Goal: Task Accomplishment & Management: Manage account settings

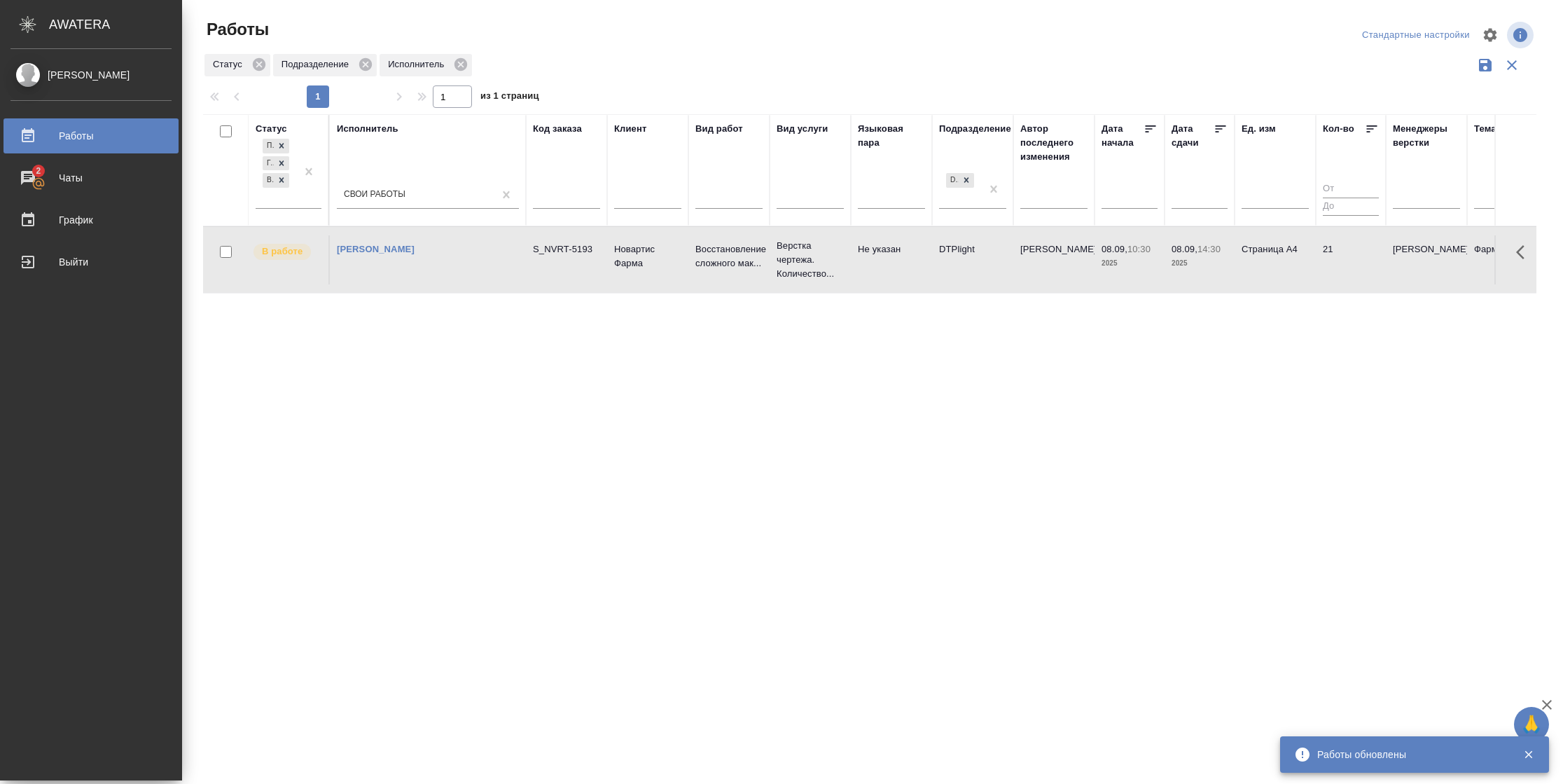
click at [504, 0] on html "🙏 .cls-1 fill:#fff; AWATERA Vasilyeva Natalia Работы 2 Чаты График Выйти Работы…" at bounding box center [782, 392] width 1563 height 784
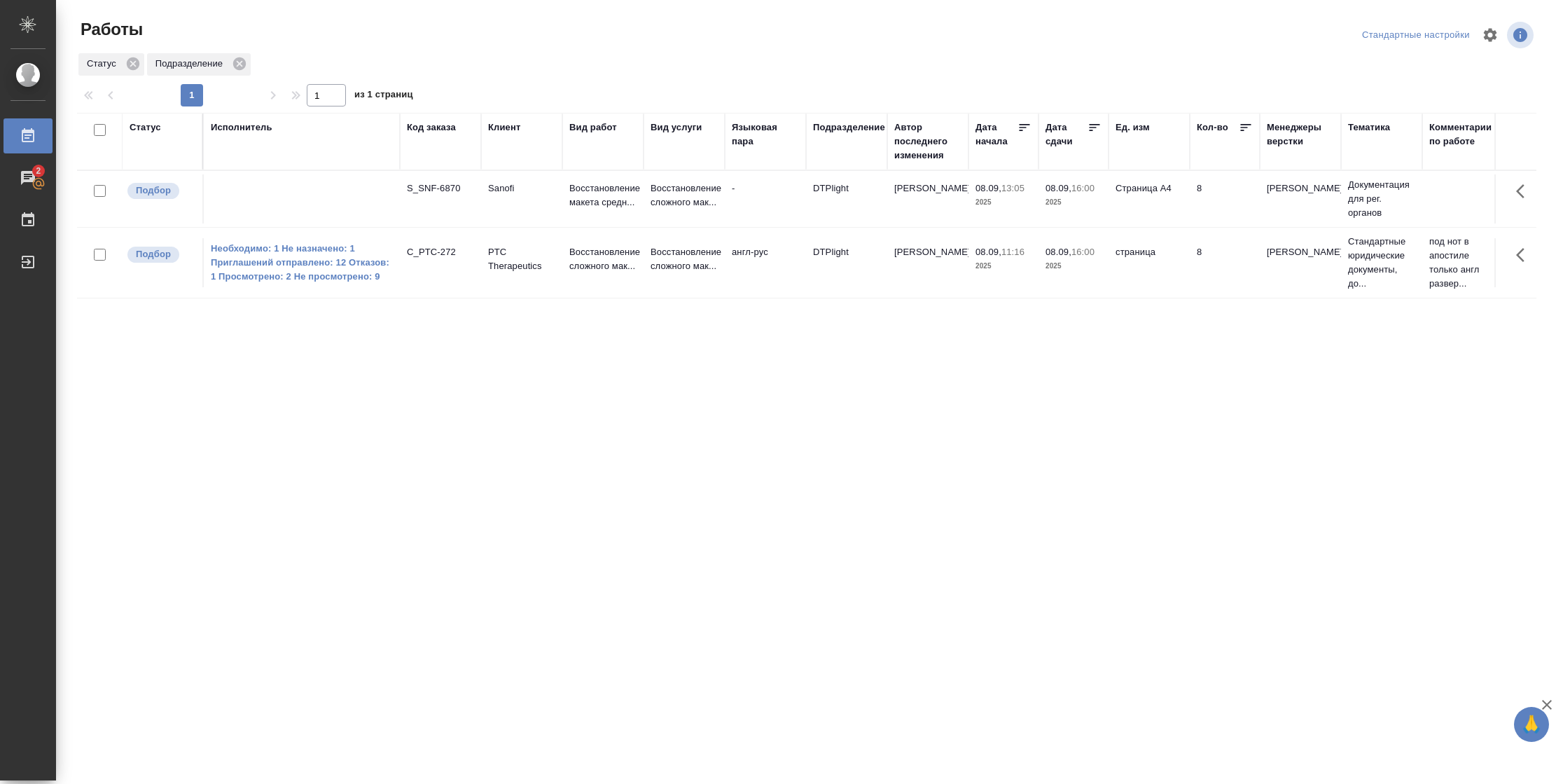
click at [154, 129] on div "Статус" at bounding box center [145, 128] width 31 height 14
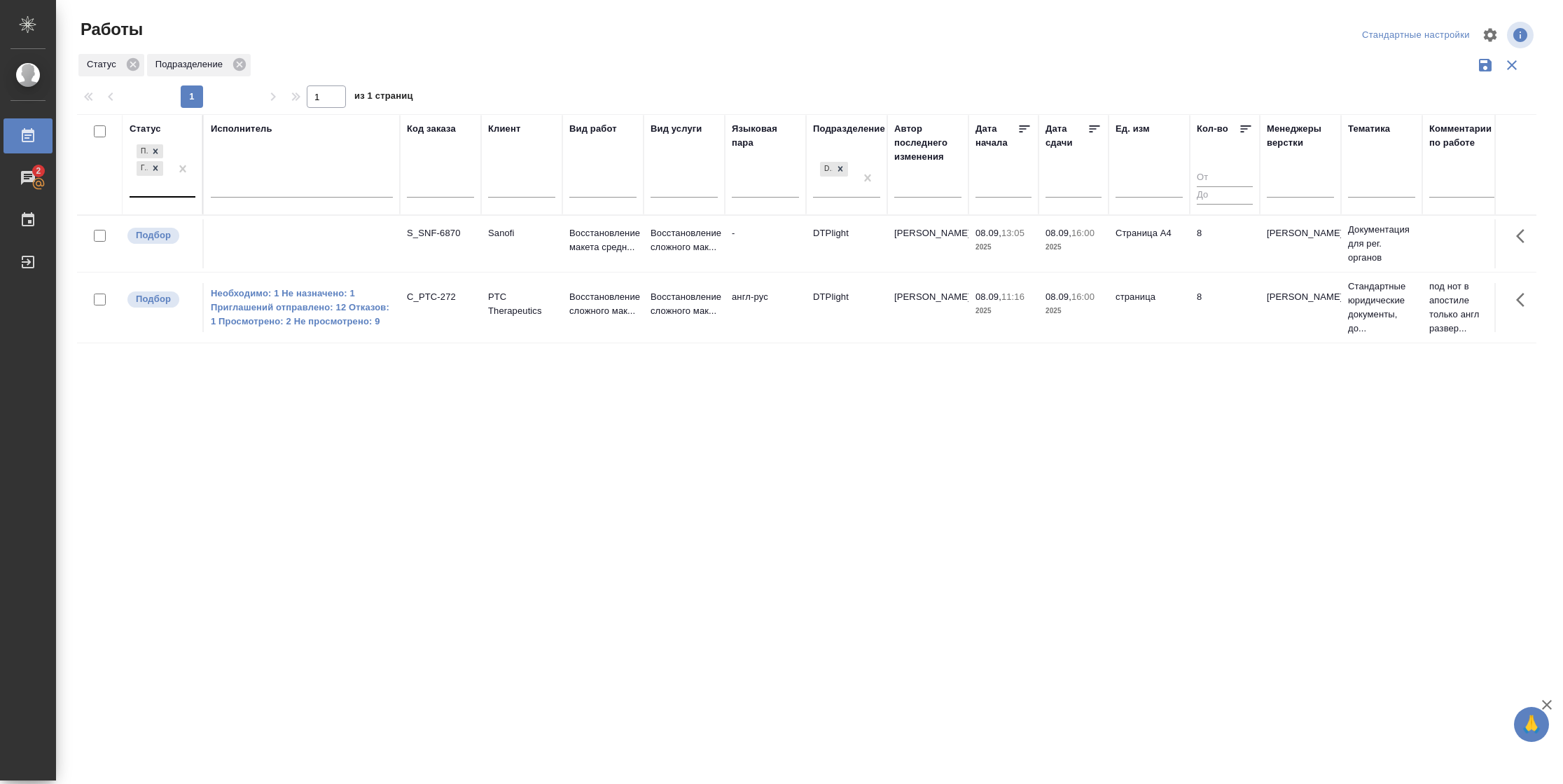
click at [166, 186] on div "Подбор Готов к работе" at bounding box center [150, 169] width 41 height 54
click at [1150, 252] on td "Страница А4" at bounding box center [1148, 244] width 81 height 49
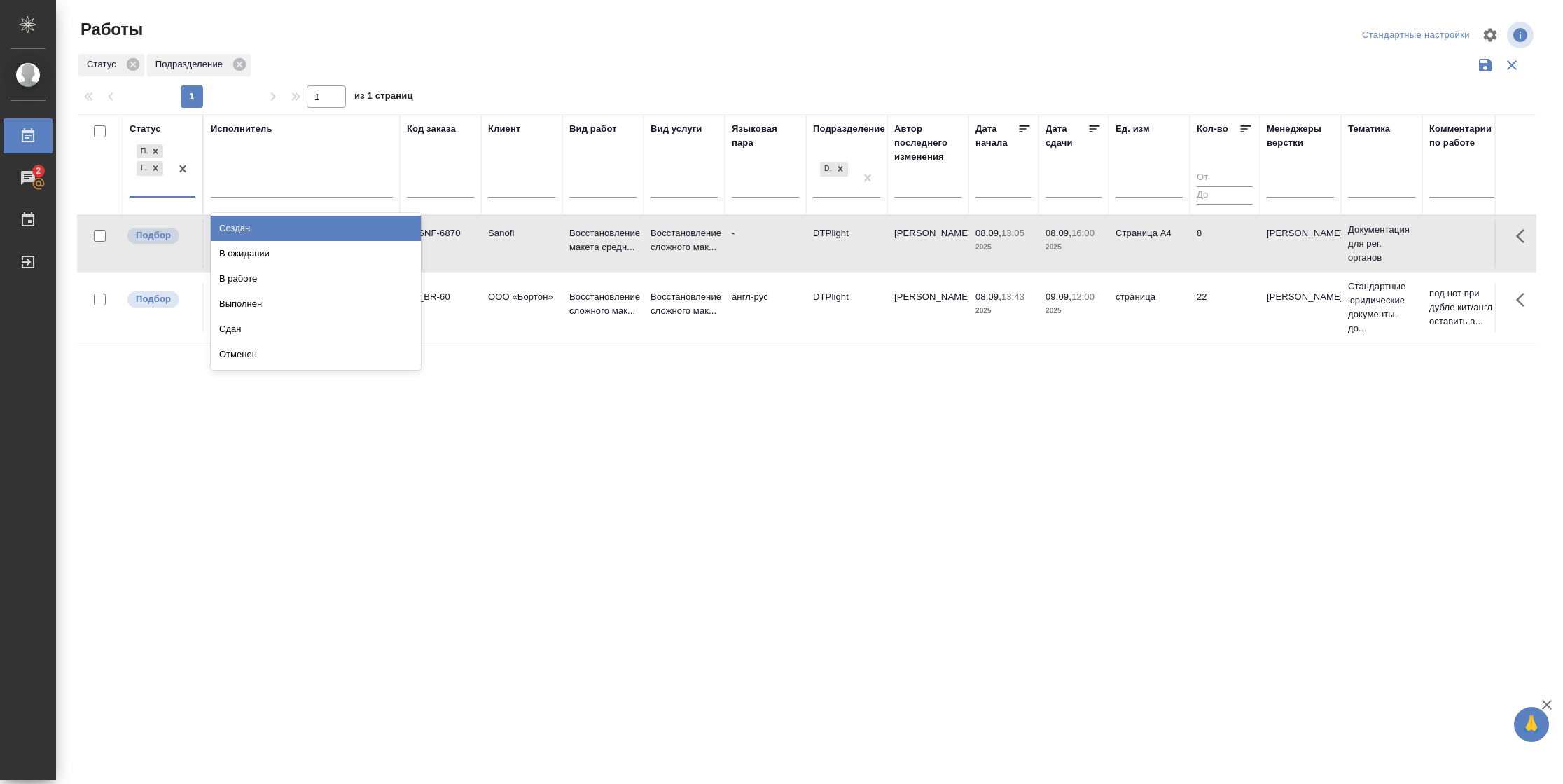
click at [183, 190] on div at bounding box center [183, 169] width 26 height 54
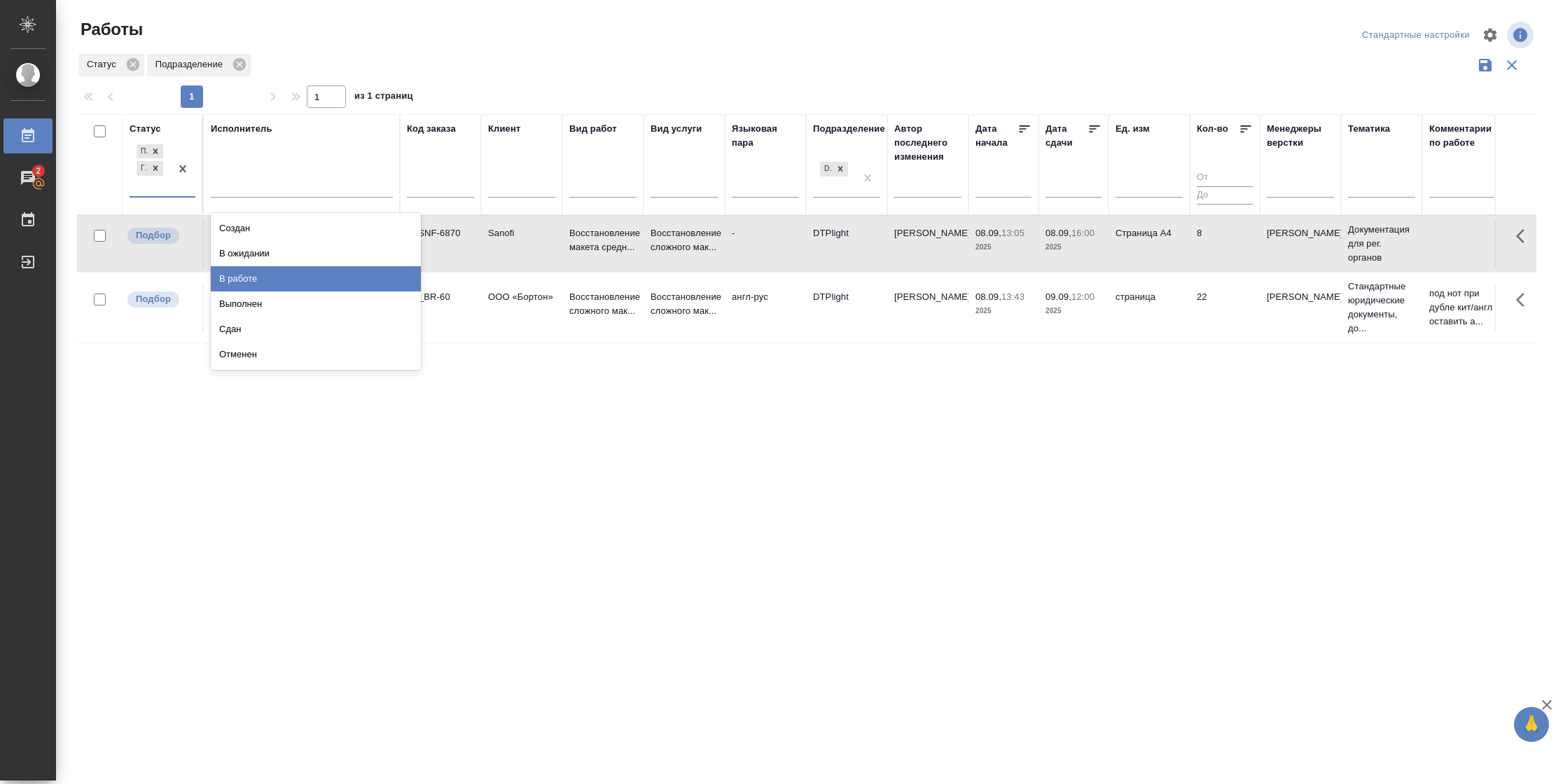
click at [234, 272] on div "В работе" at bounding box center [316, 279] width 210 height 26
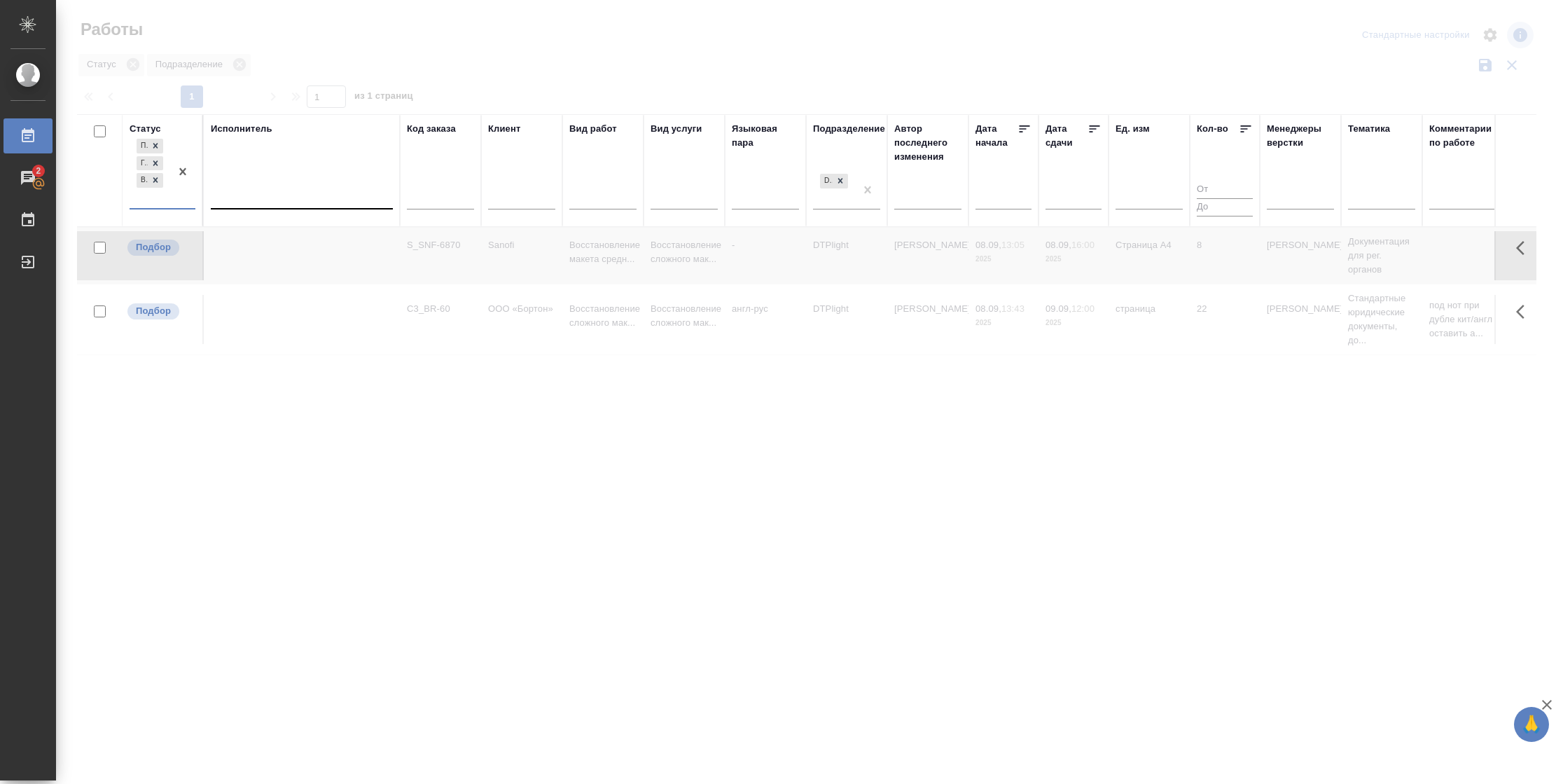
click at [287, 197] on div at bounding box center [302, 195] width 182 height 20
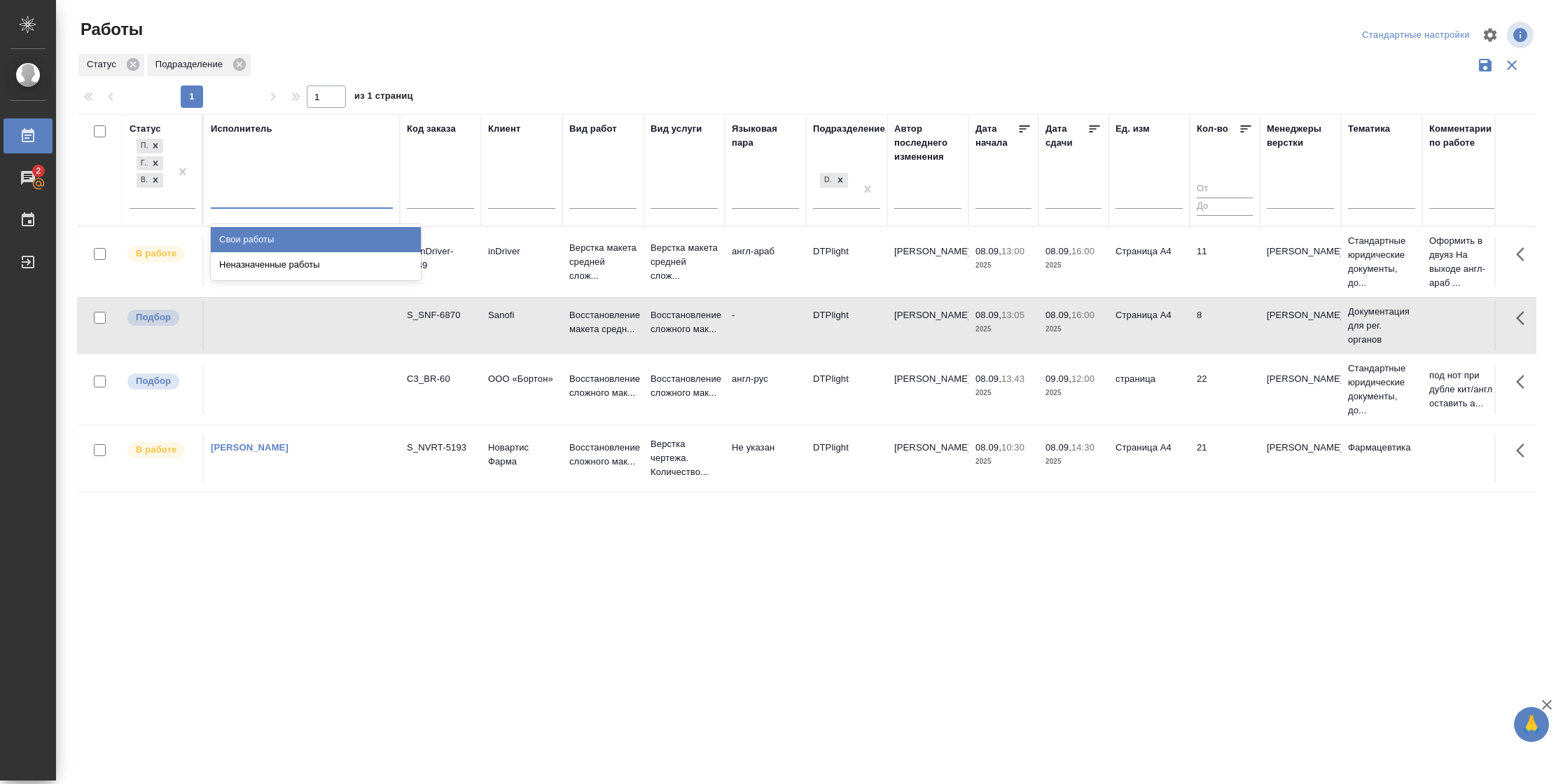
click at [283, 243] on div "Свои работы" at bounding box center [316, 240] width 210 height 26
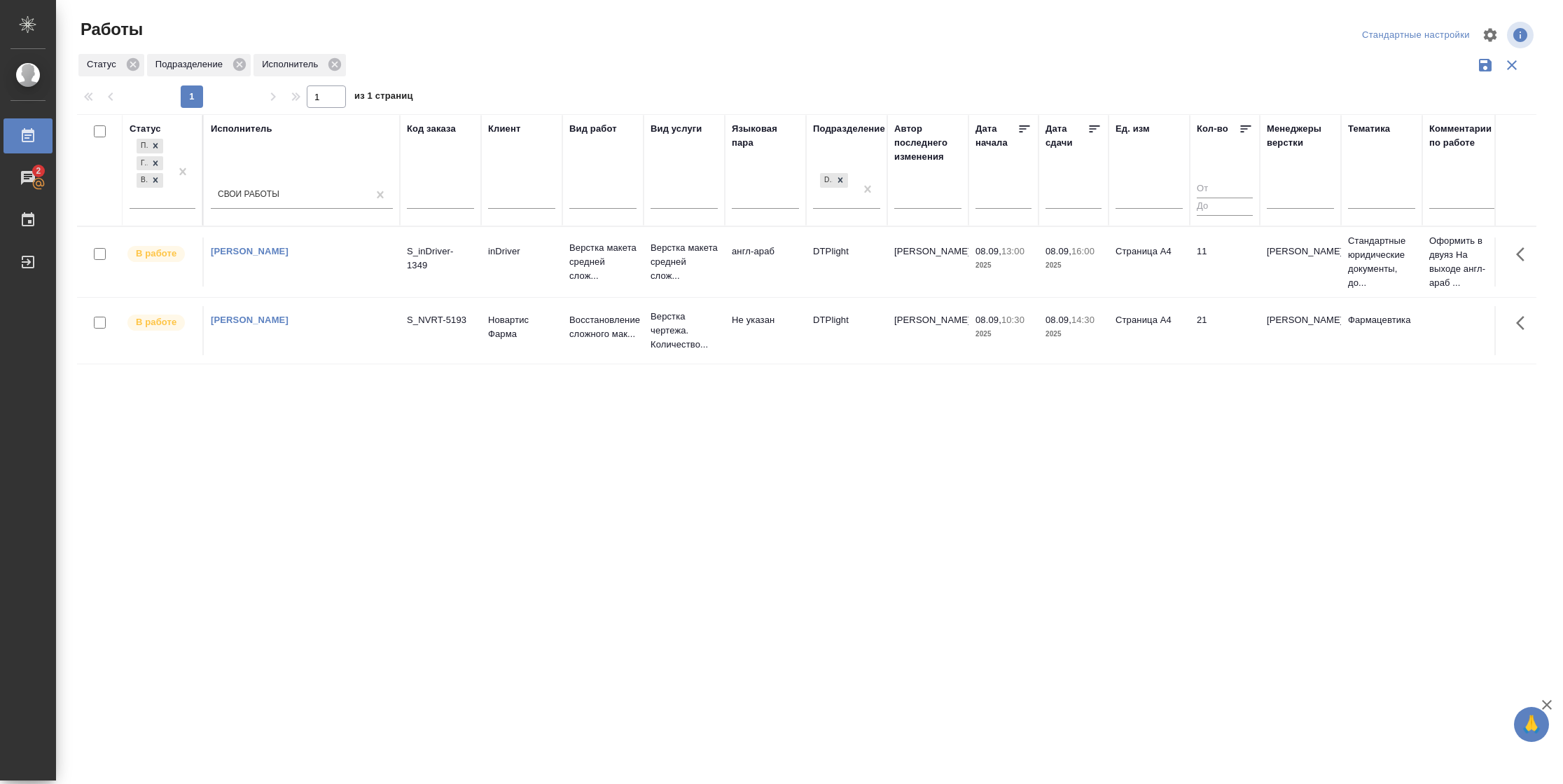
click at [1194, 275] on td "11" at bounding box center [1225, 262] width 70 height 49
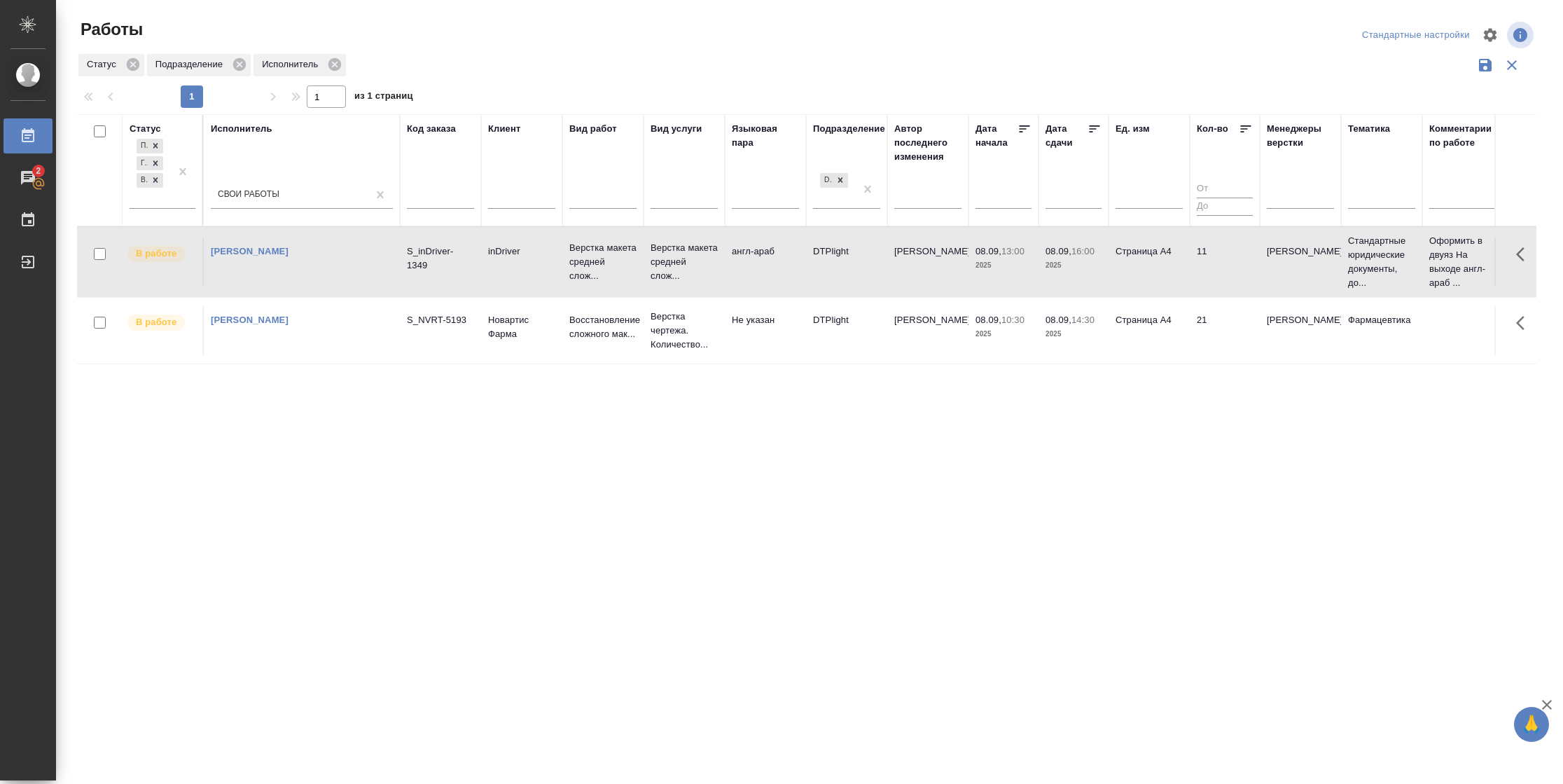
click at [1194, 275] on td "11" at bounding box center [1225, 262] width 70 height 49
click at [1219, 318] on td "21" at bounding box center [1225, 331] width 70 height 49
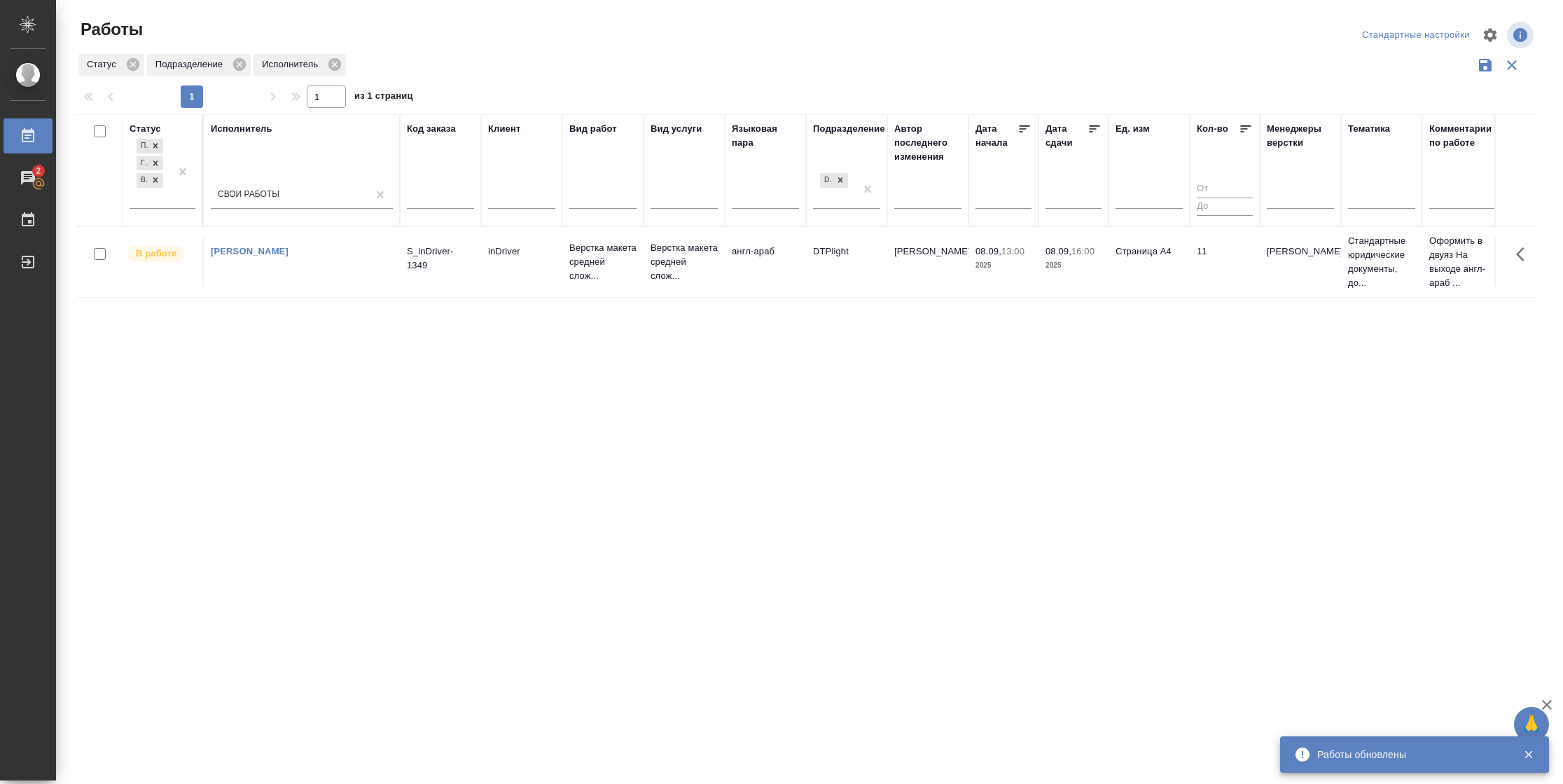
click at [1236, 261] on td "11" at bounding box center [1225, 262] width 70 height 49
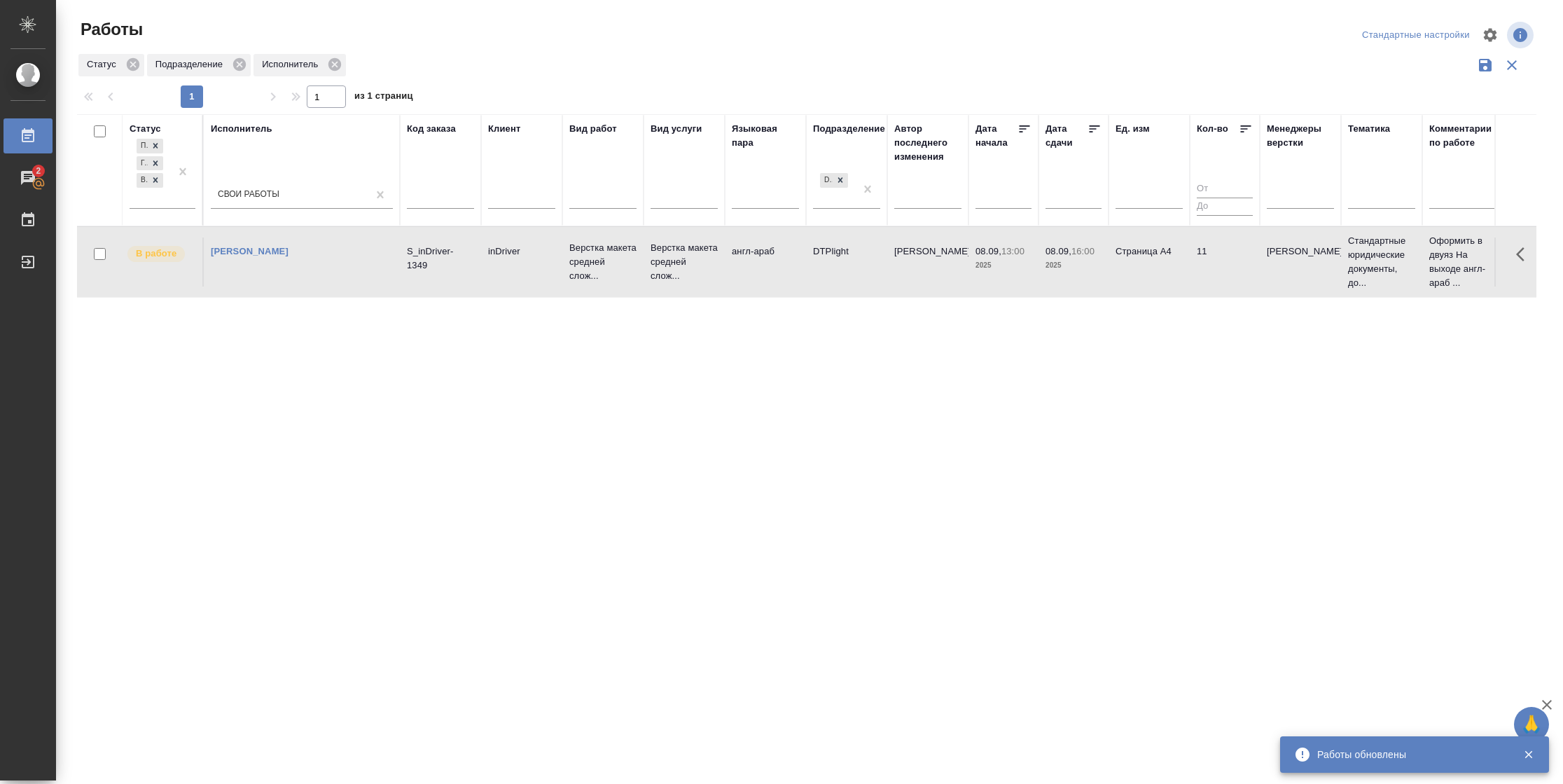
click at [1236, 261] on td "11" at bounding box center [1225, 262] width 70 height 49
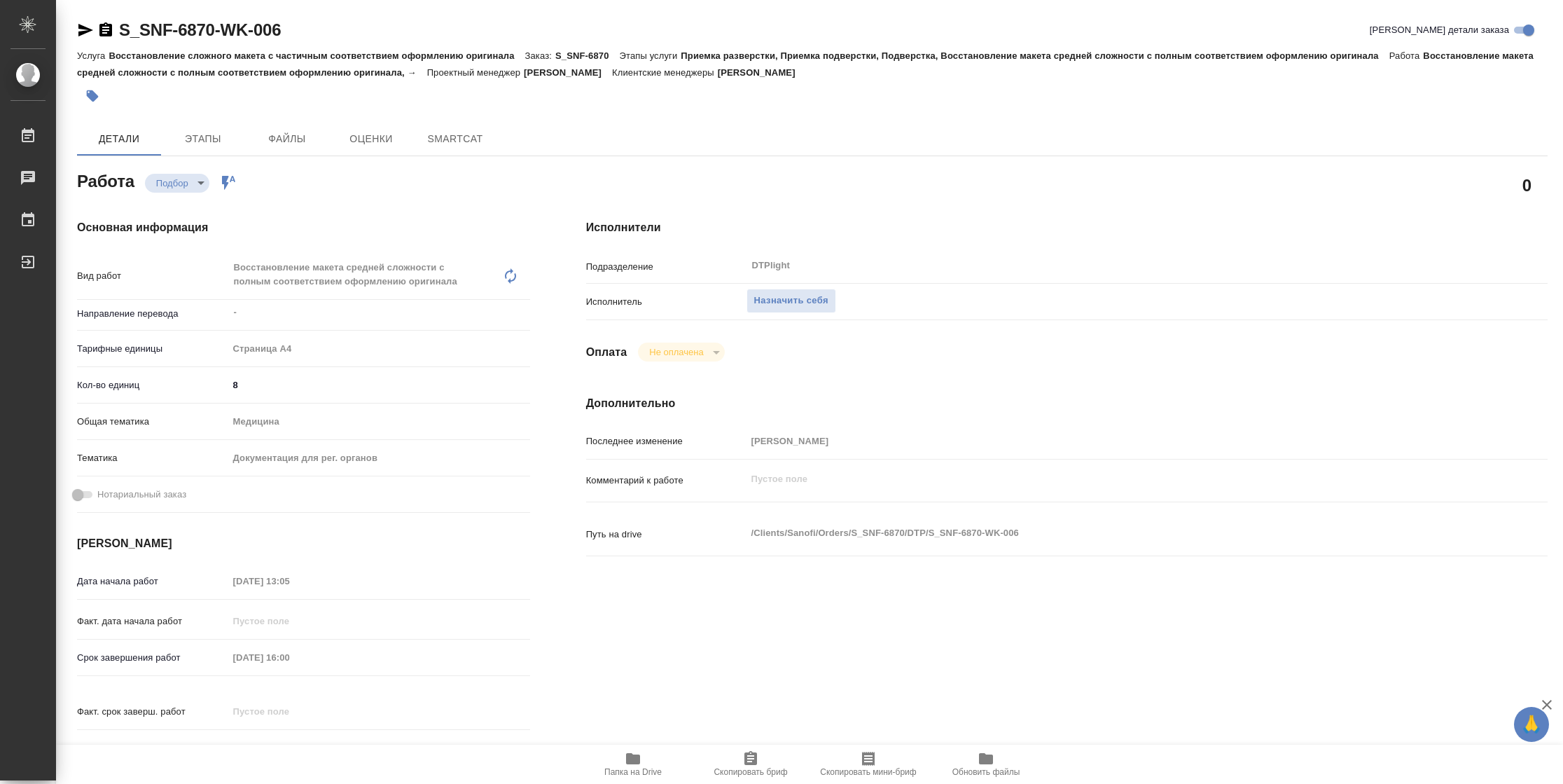
type textarea "x"
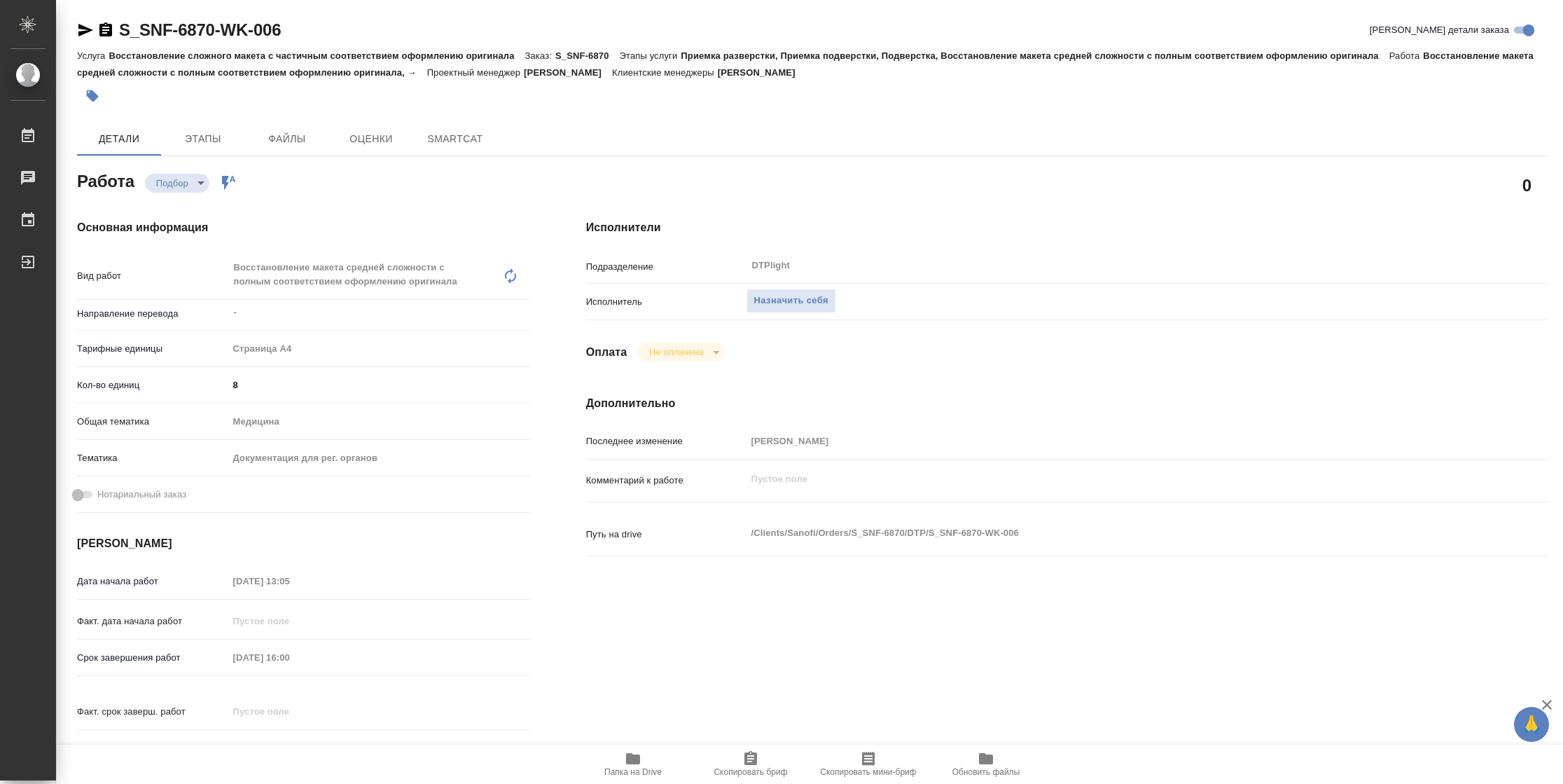
type textarea "x"
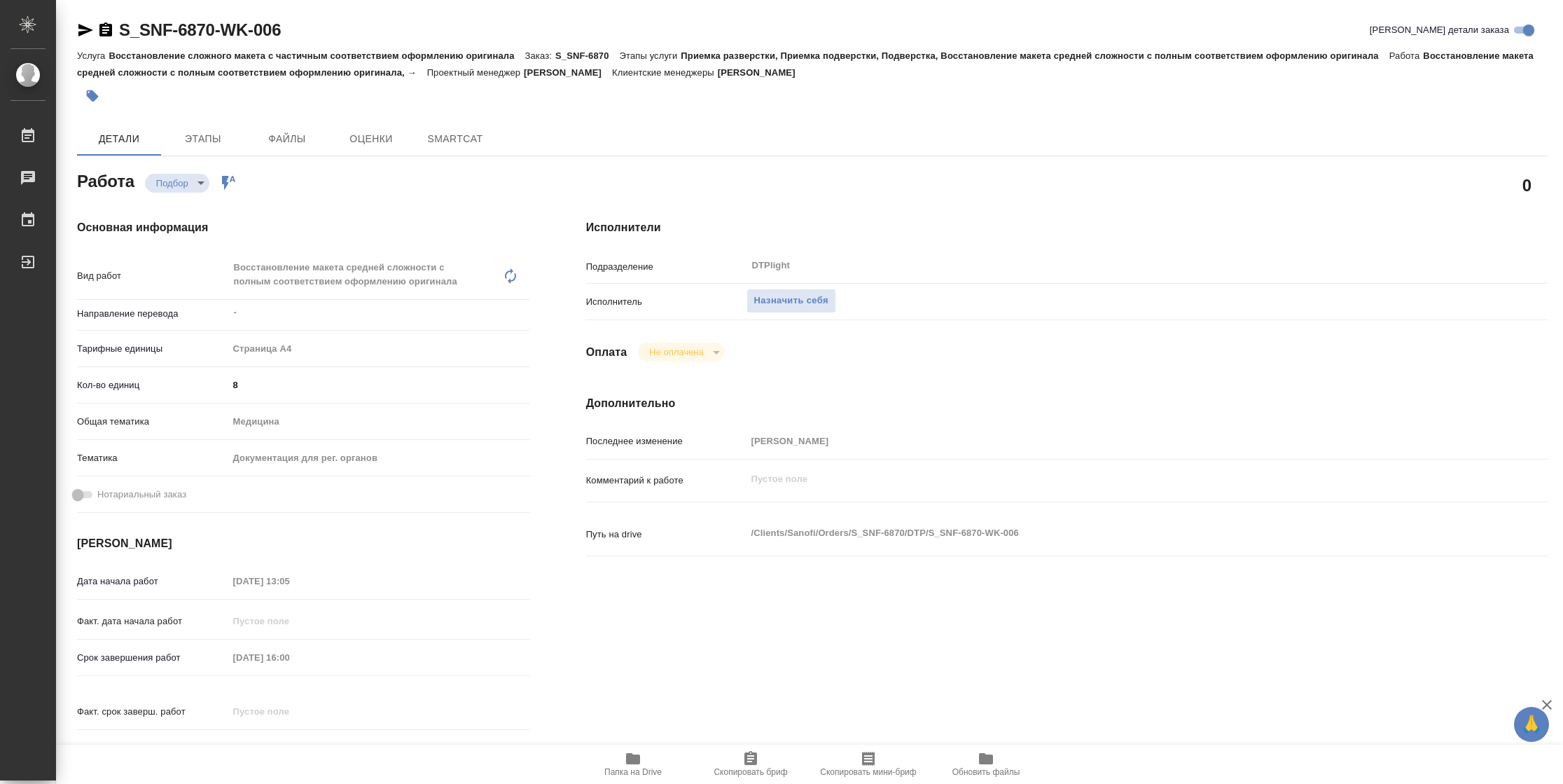
type textarea "x"
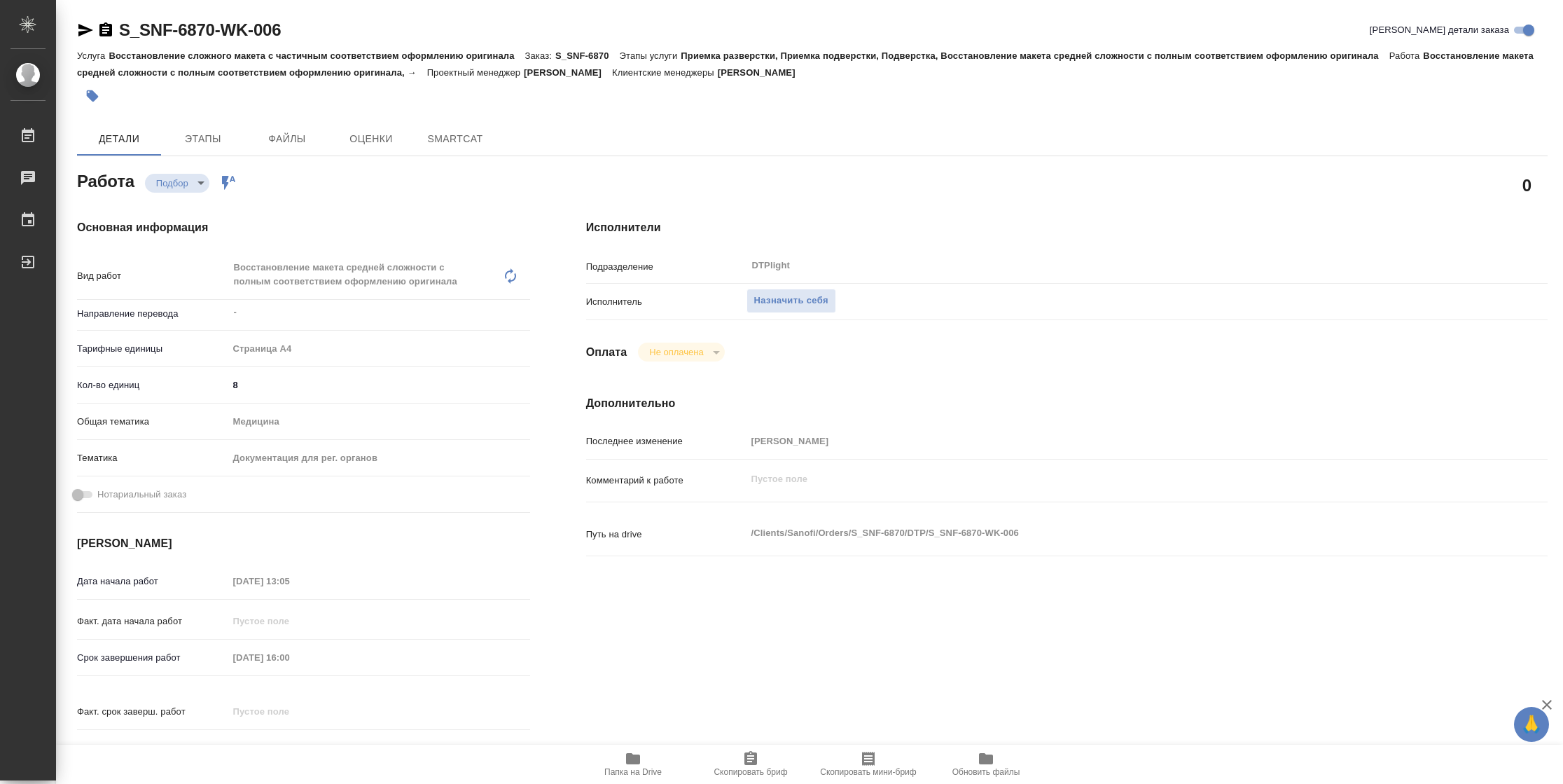
type textarea "x"
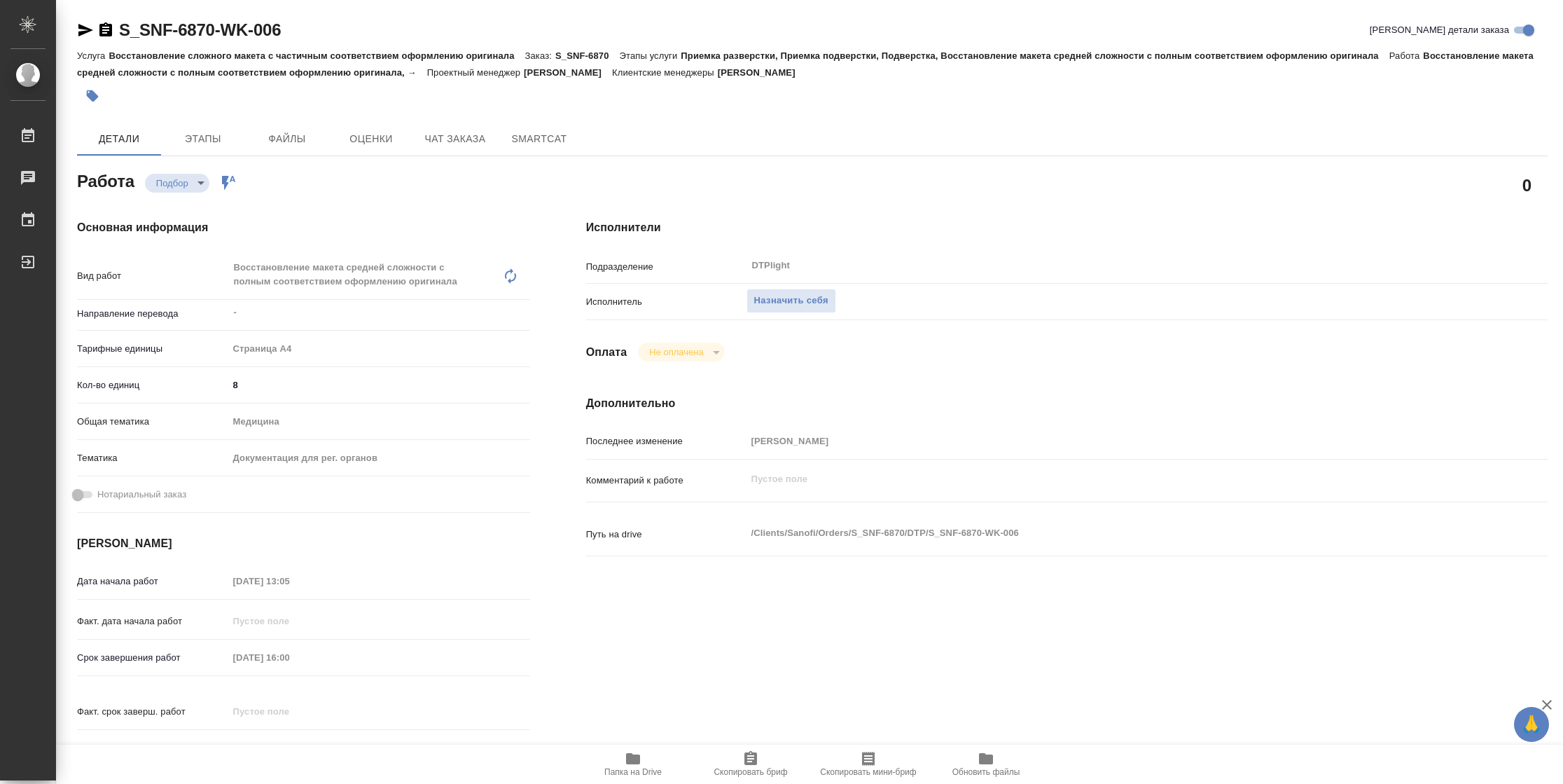
click at [644, 757] on span "Папка на Drive" at bounding box center [633, 763] width 100 height 26
type textarea "x"
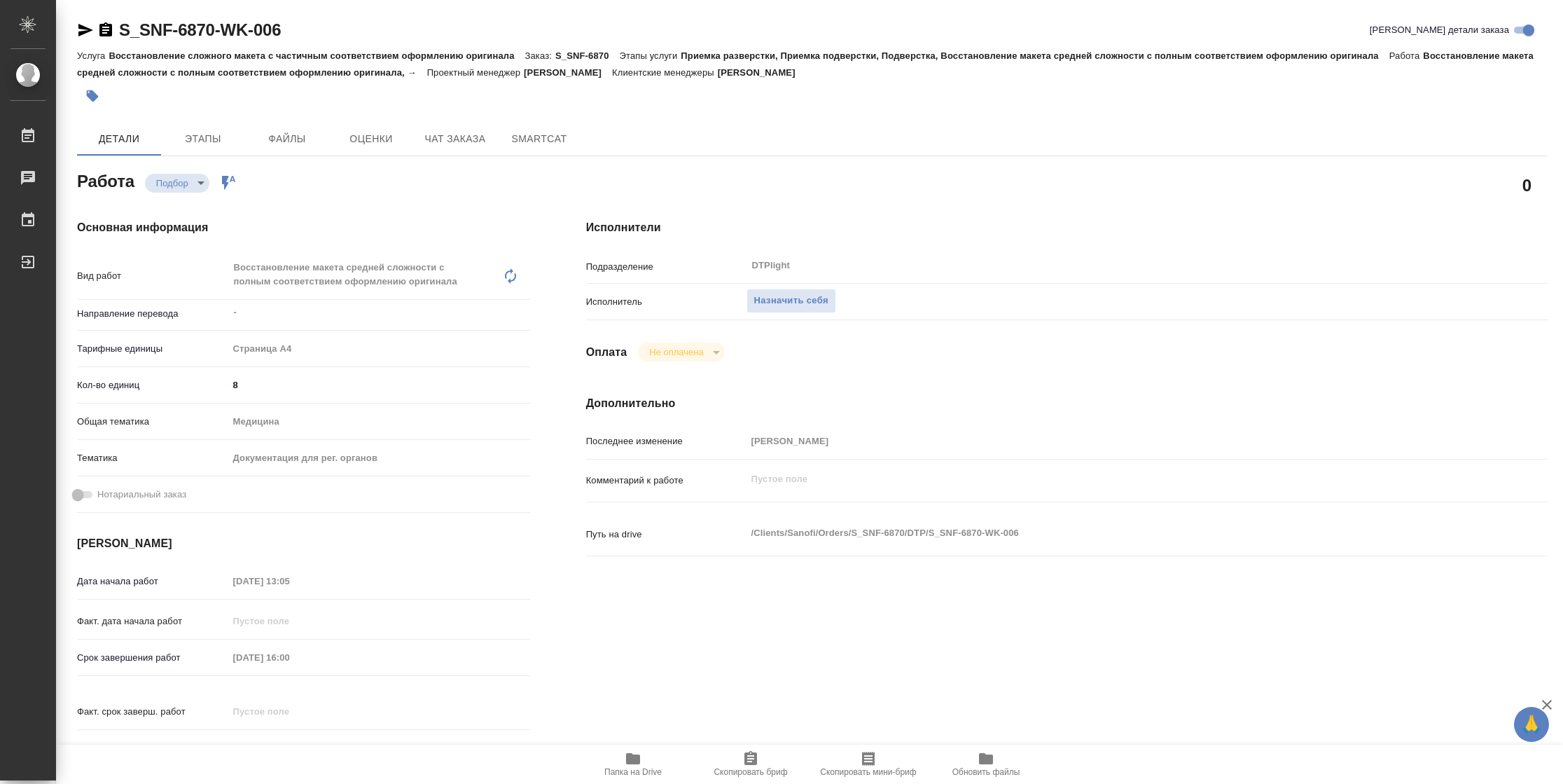
type textarea "x"
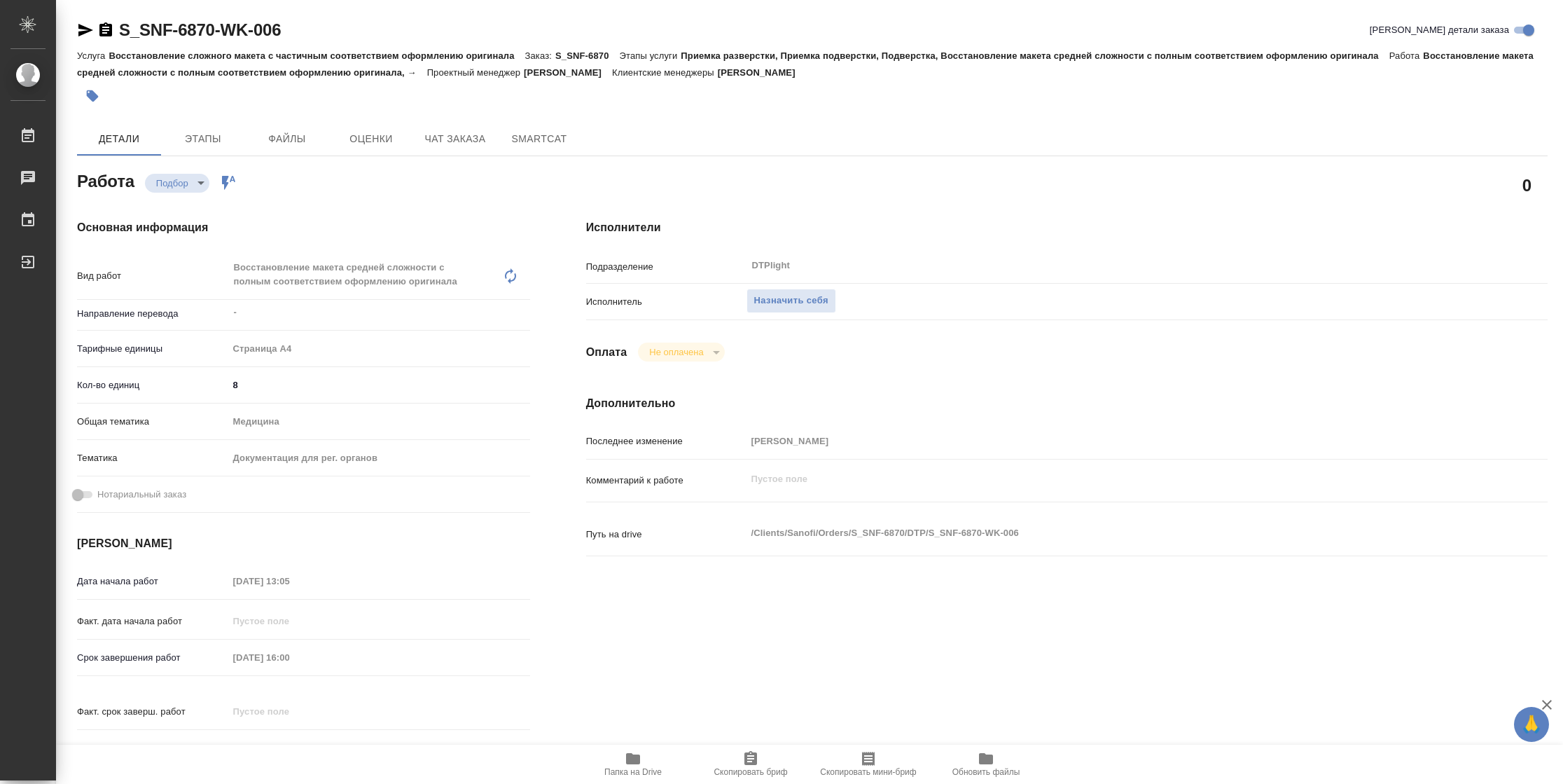
type textarea "x"
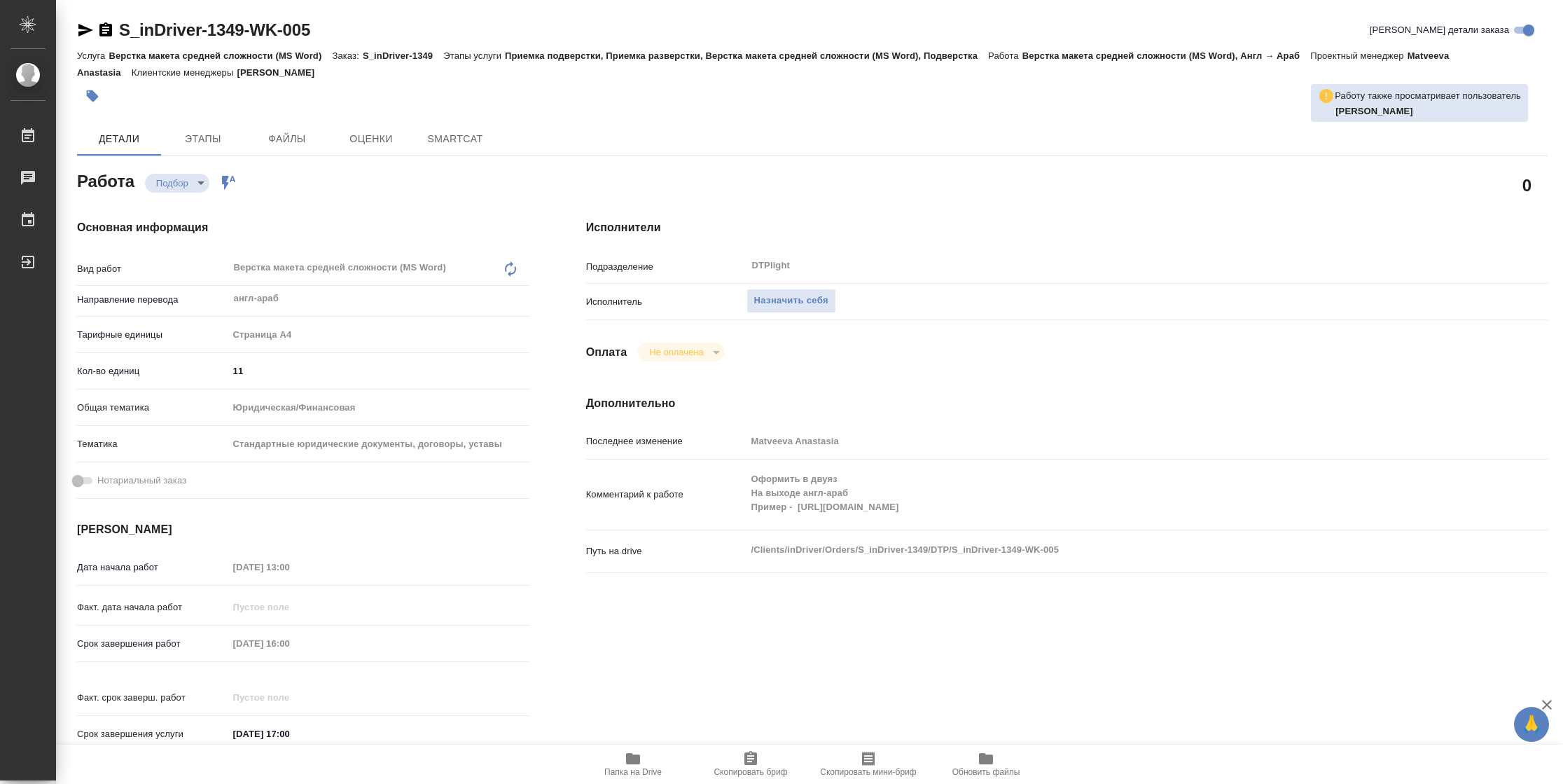
type textarea "x"
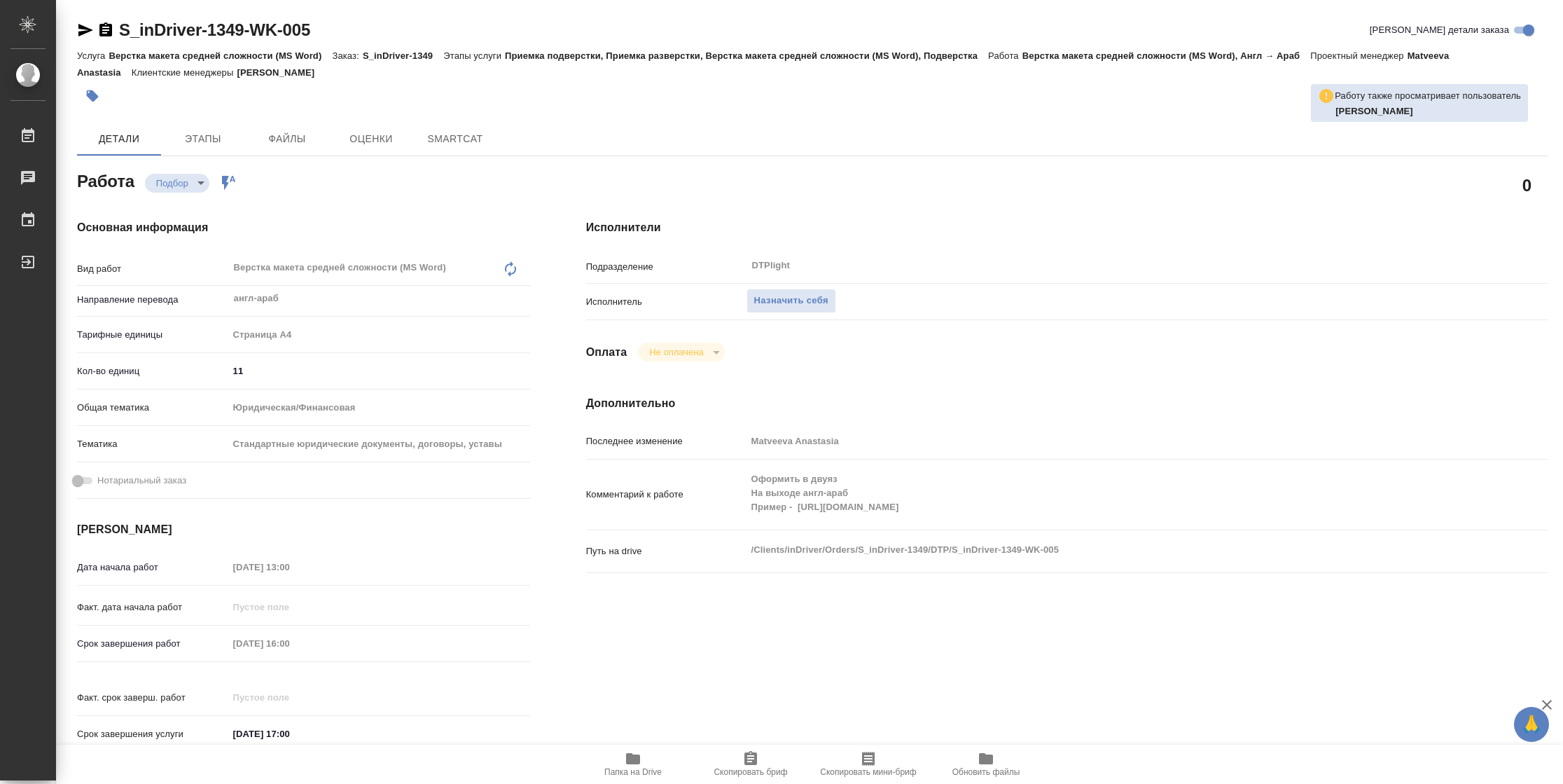
type textarea "x"
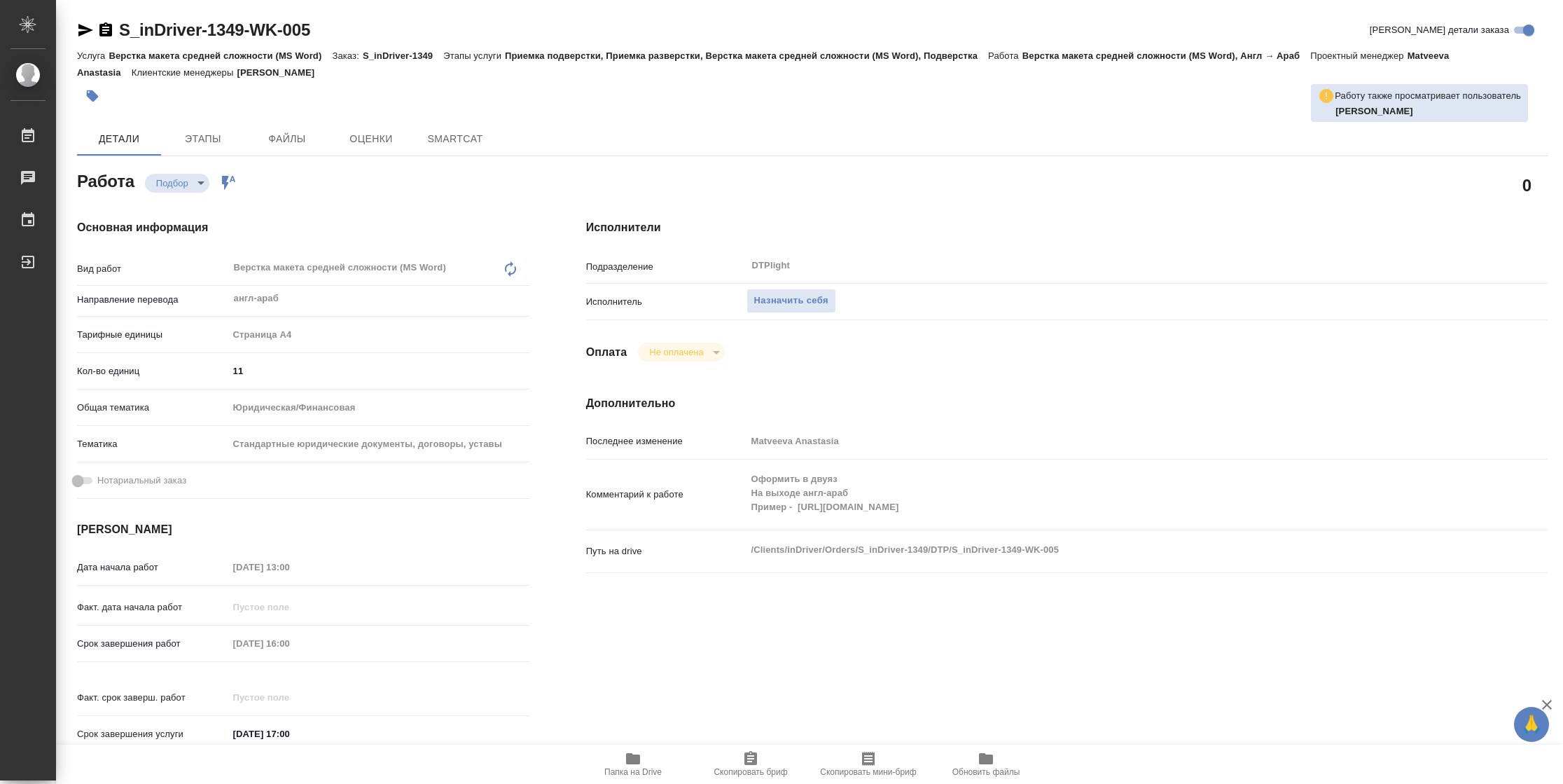
type textarea "x"
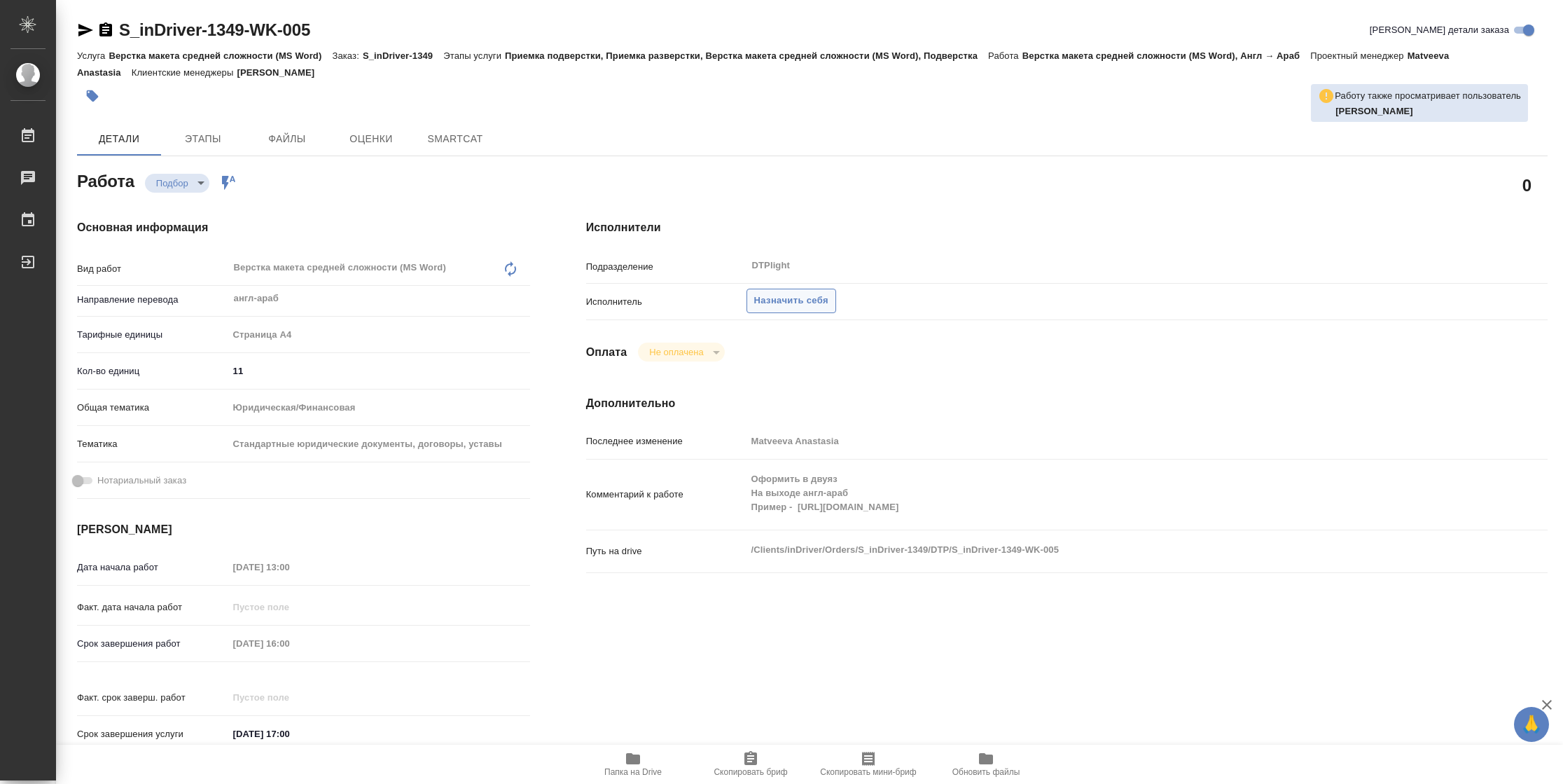
click at [784, 301] on span "Назначить себя" at bounding box center [791, 300] width 74 height 16
type textarea "x"
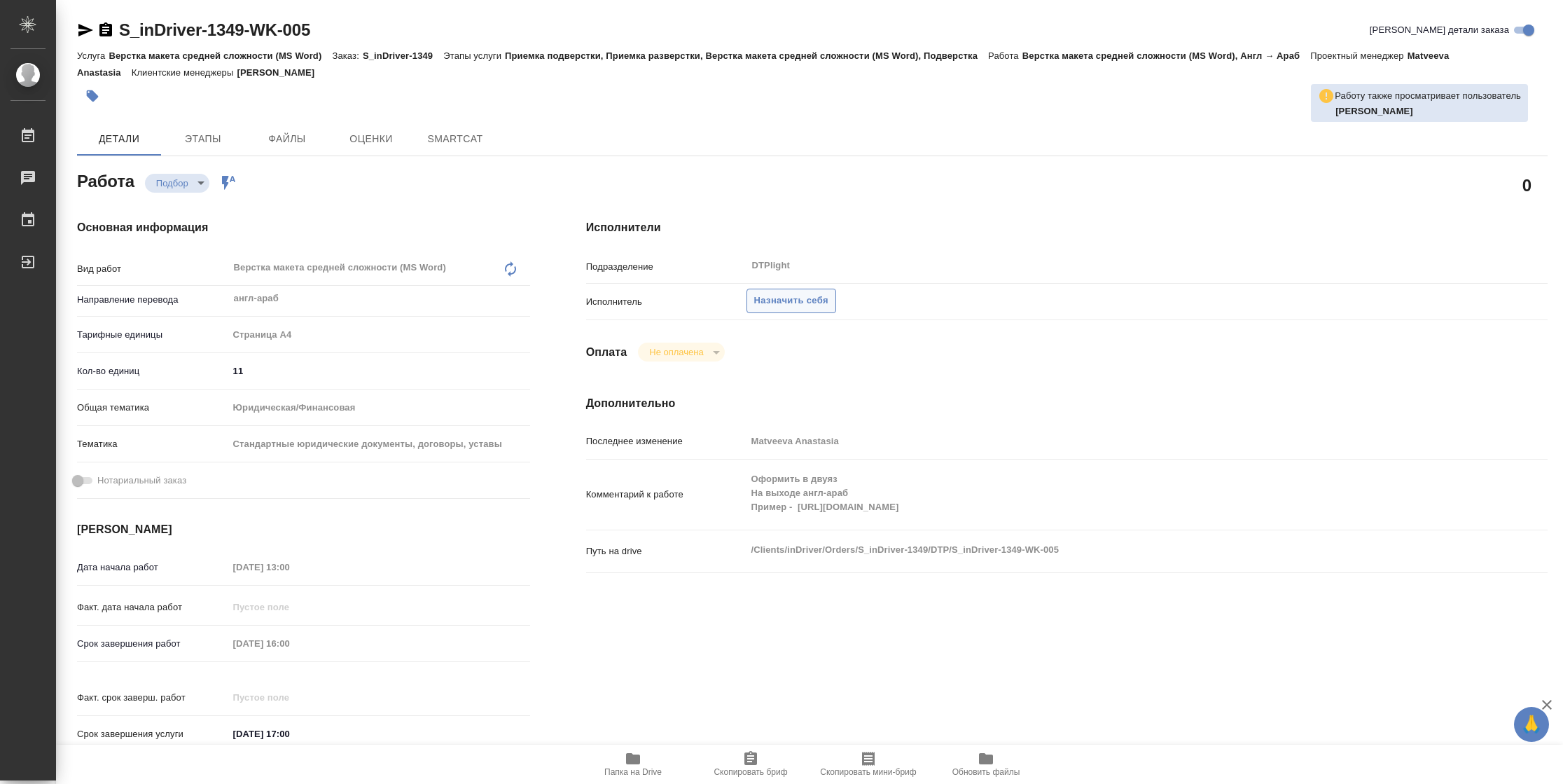
type textarea "x"
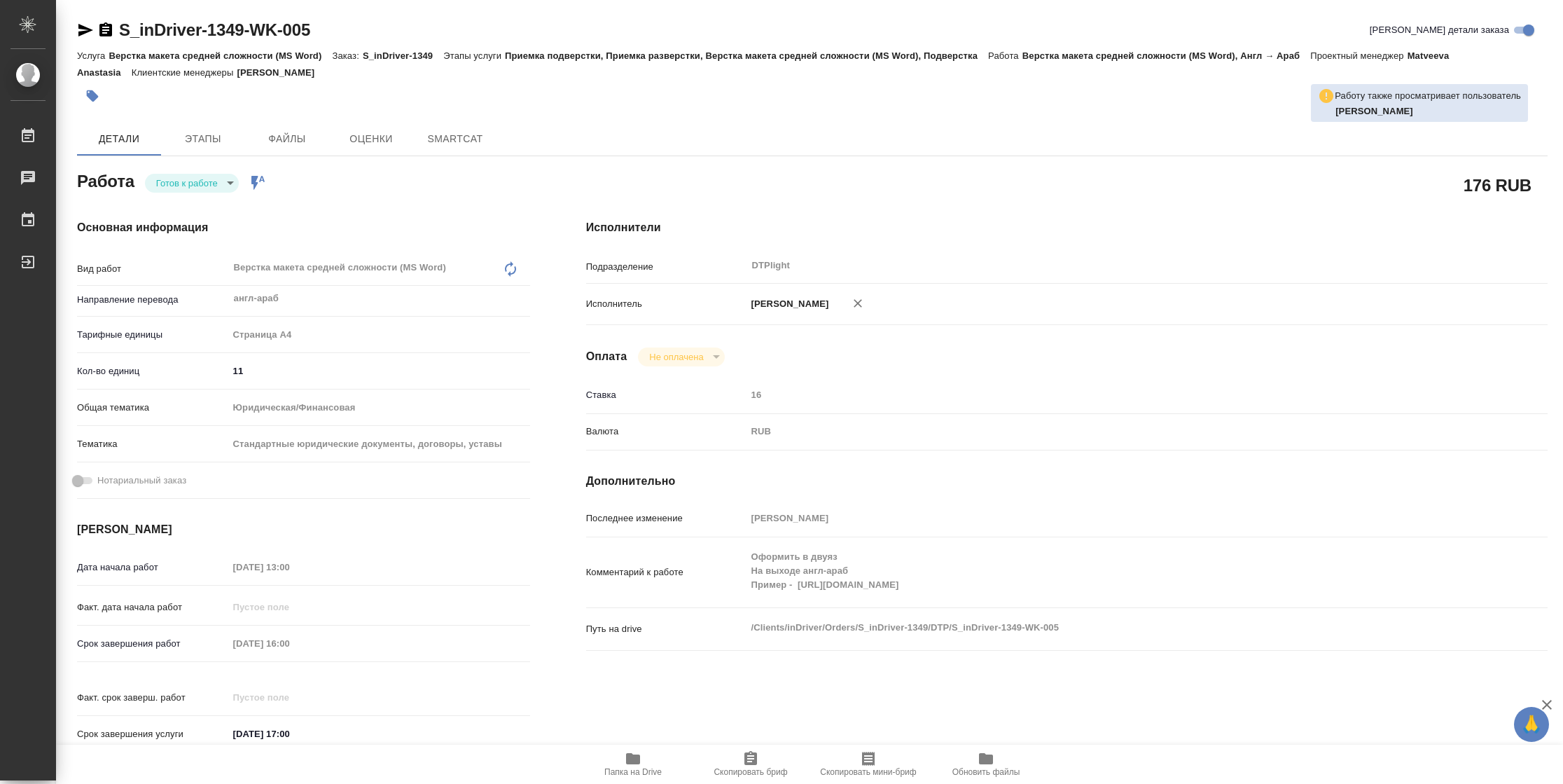
type textarea "x"
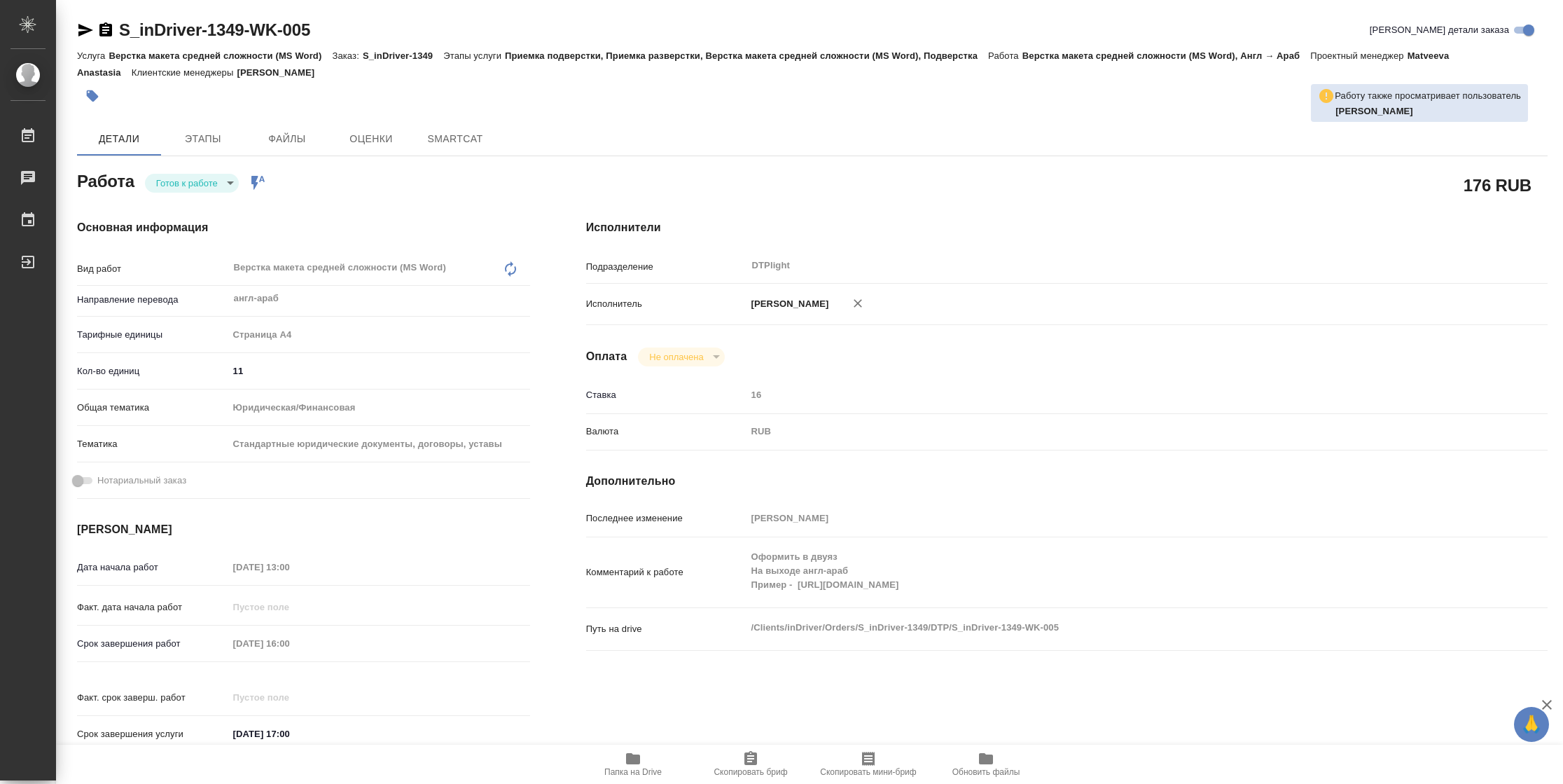
type textarea "x"
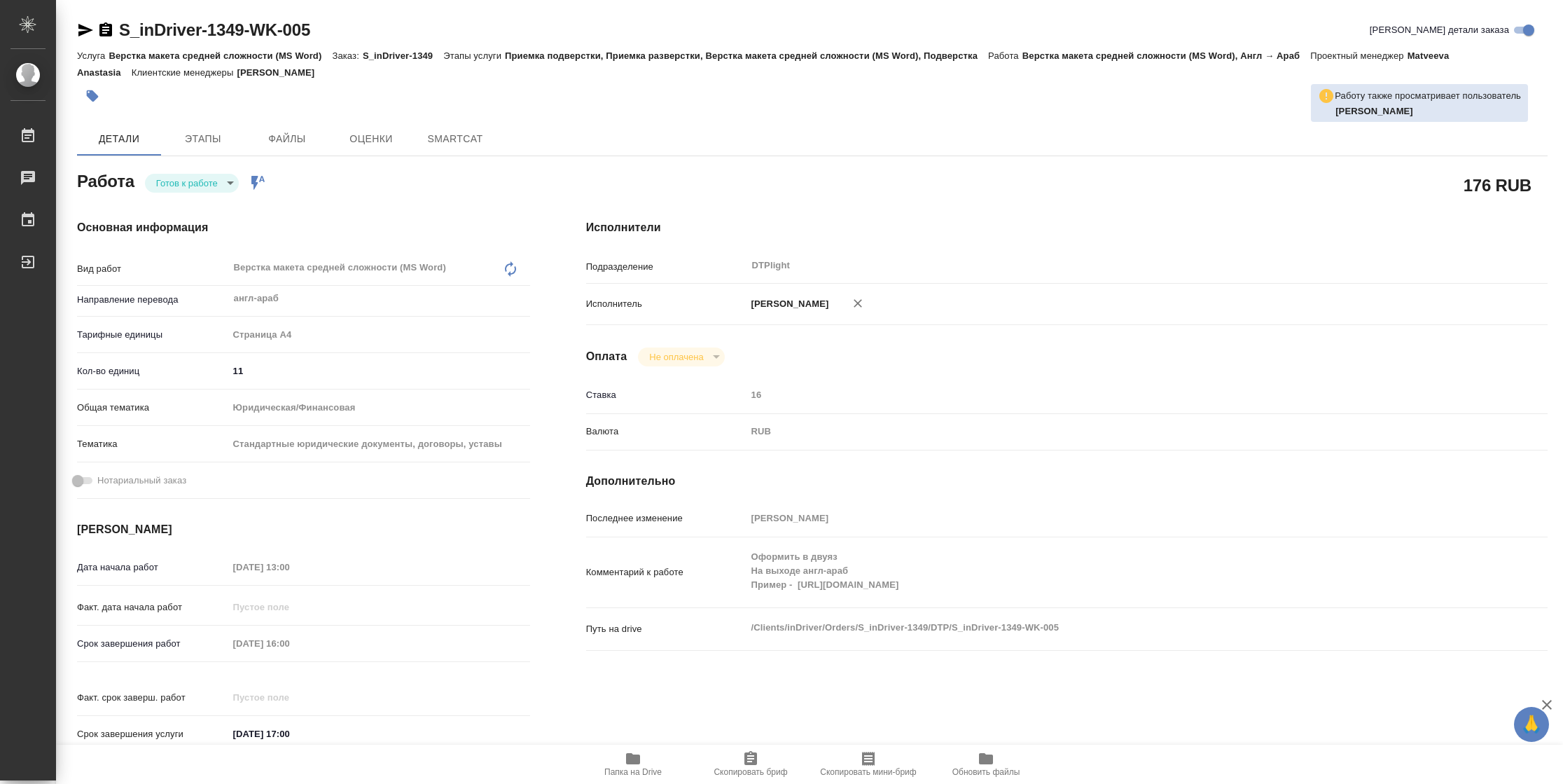
type textarea "x"
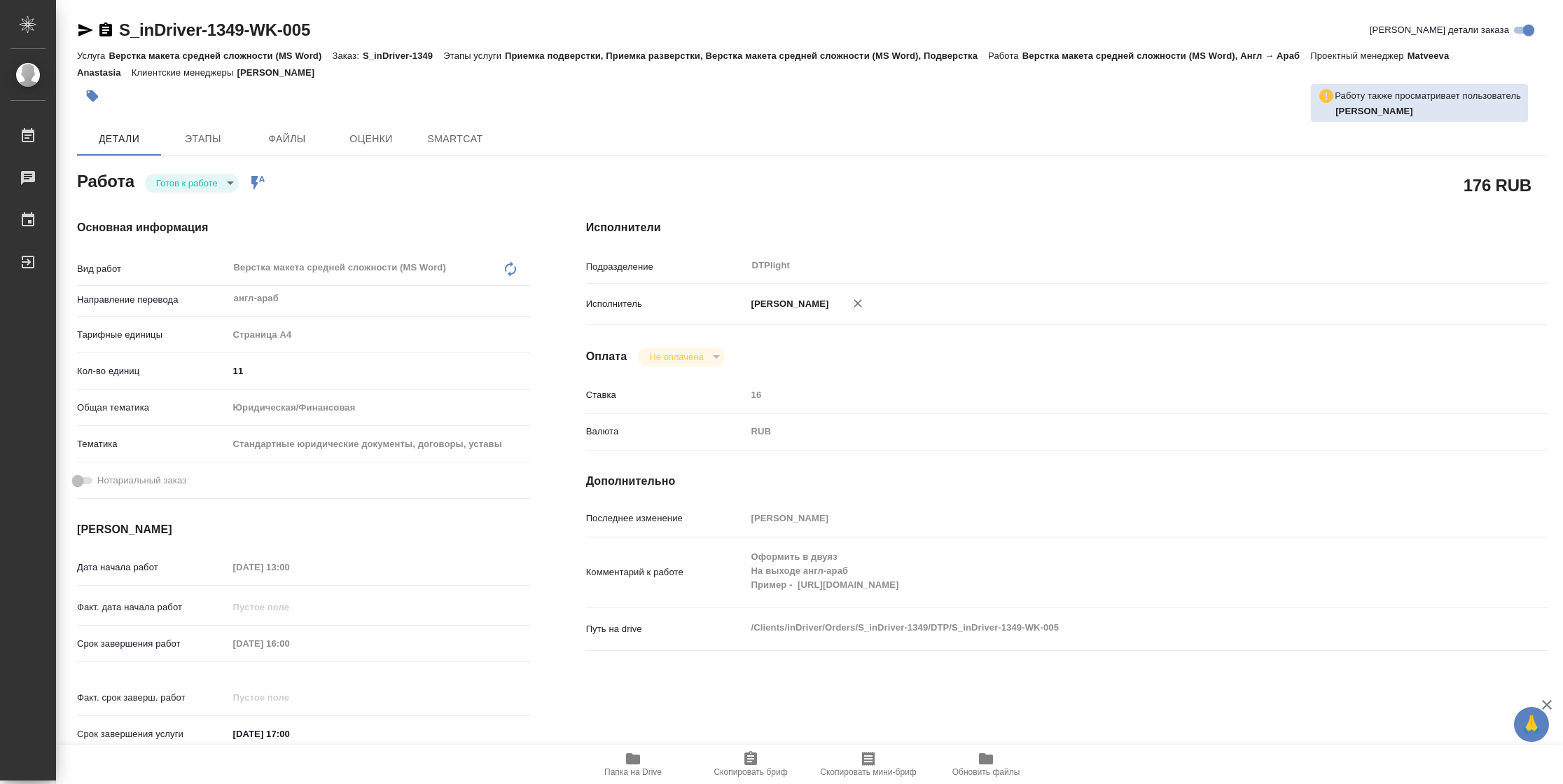
type textarea "x"
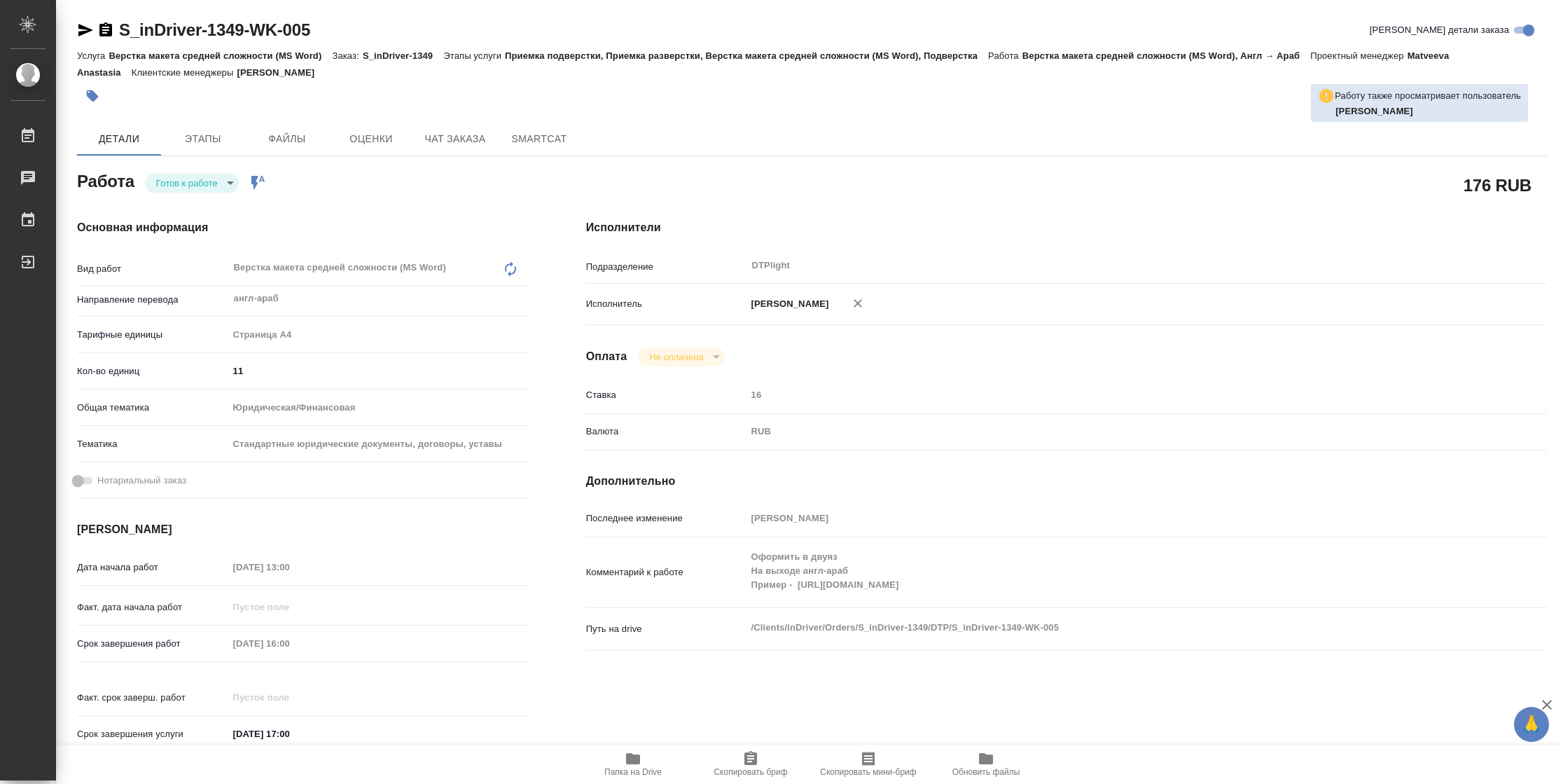
type textarea "x"
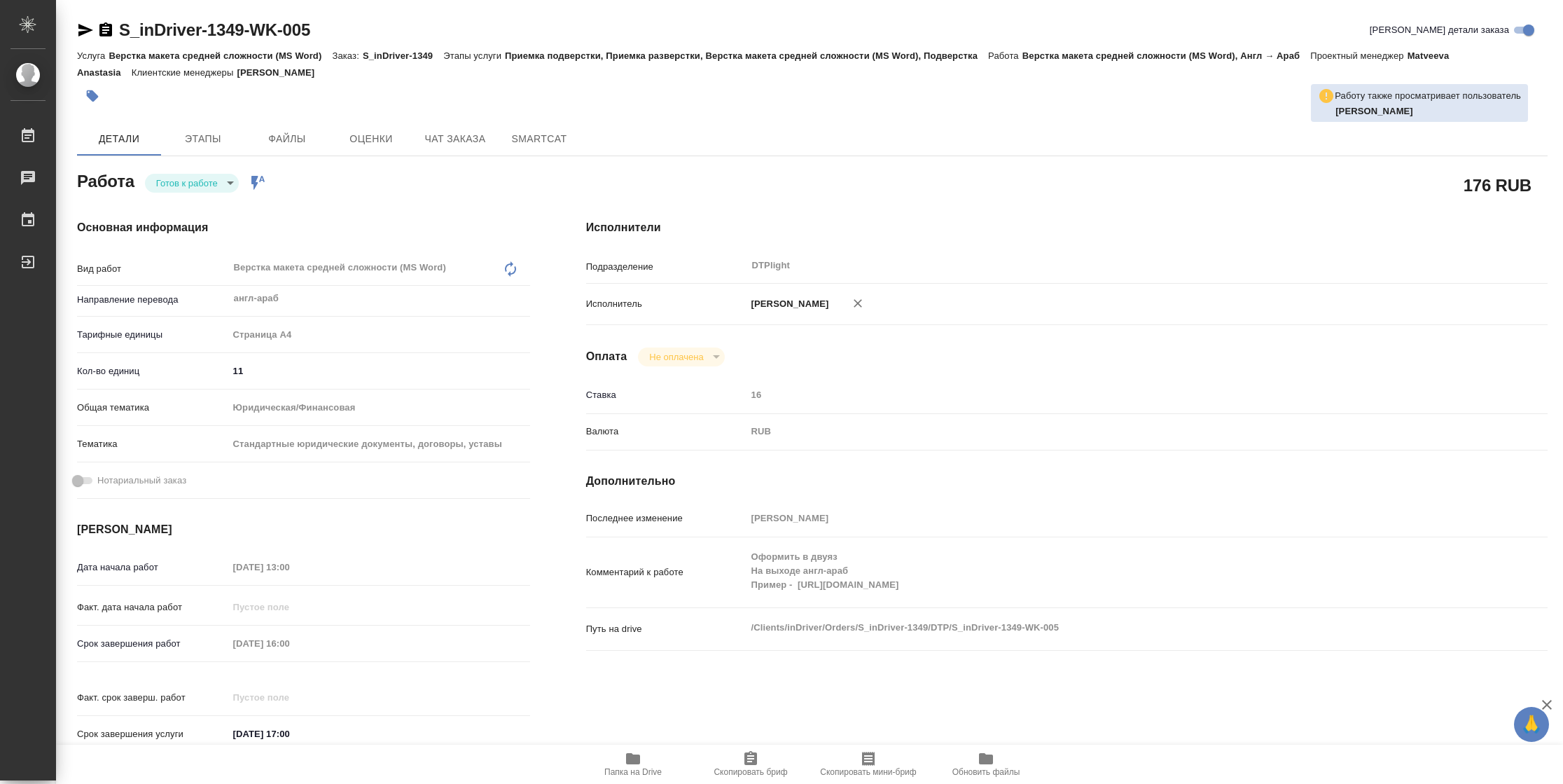
type textarea "x"
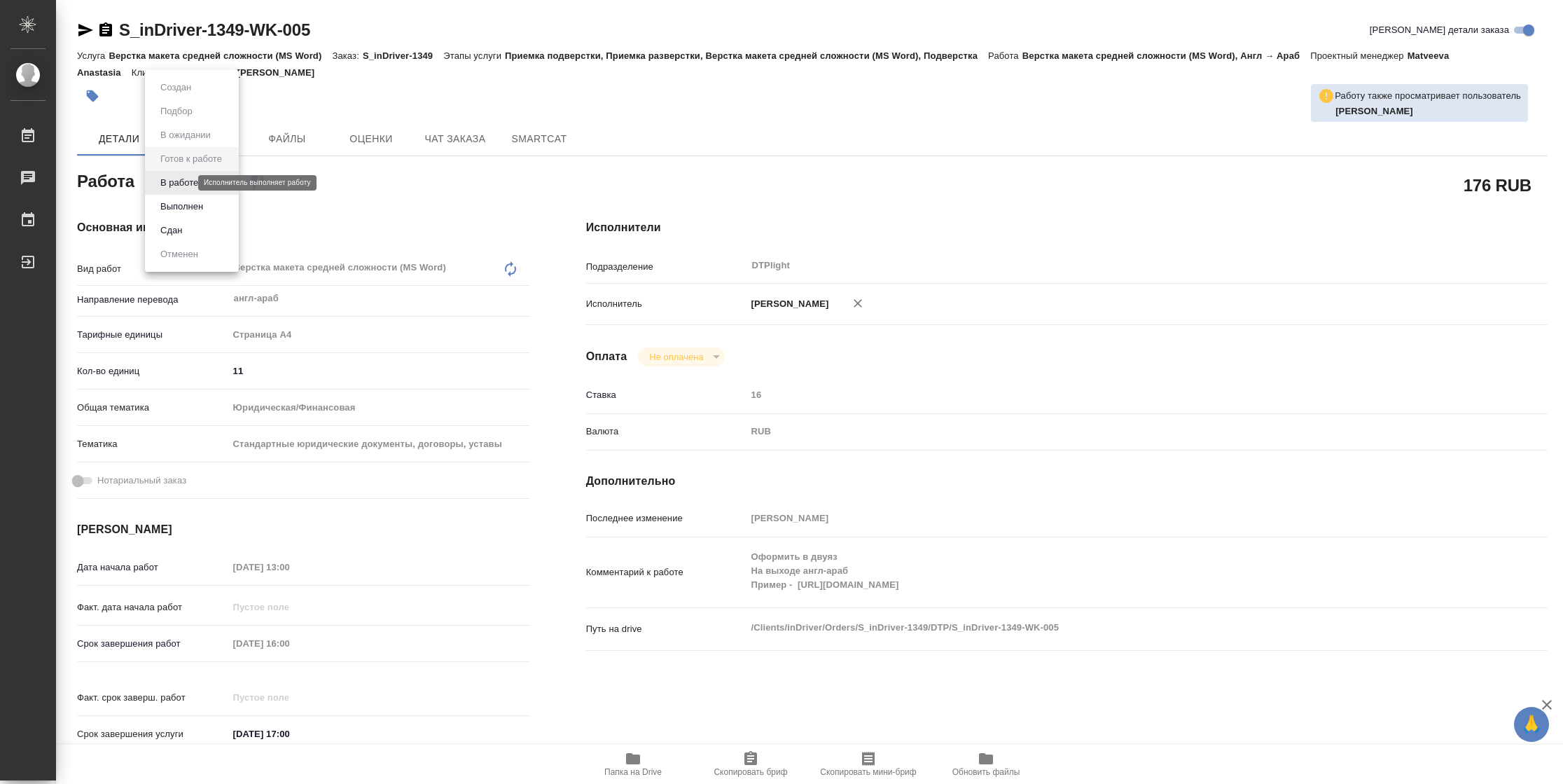
click at [177, 184] on body "🙏 .cls-1 fill:#fff; AWATERA [PERSON_NAME] Чаты График Выйти S_inDriver-1349-WK-…" at bounding box center [782, 392] width 1563 height 784
click at [177, 184] on button "В работе" at bounding box center [179, 183] width 46 height 15
type textarea "x"
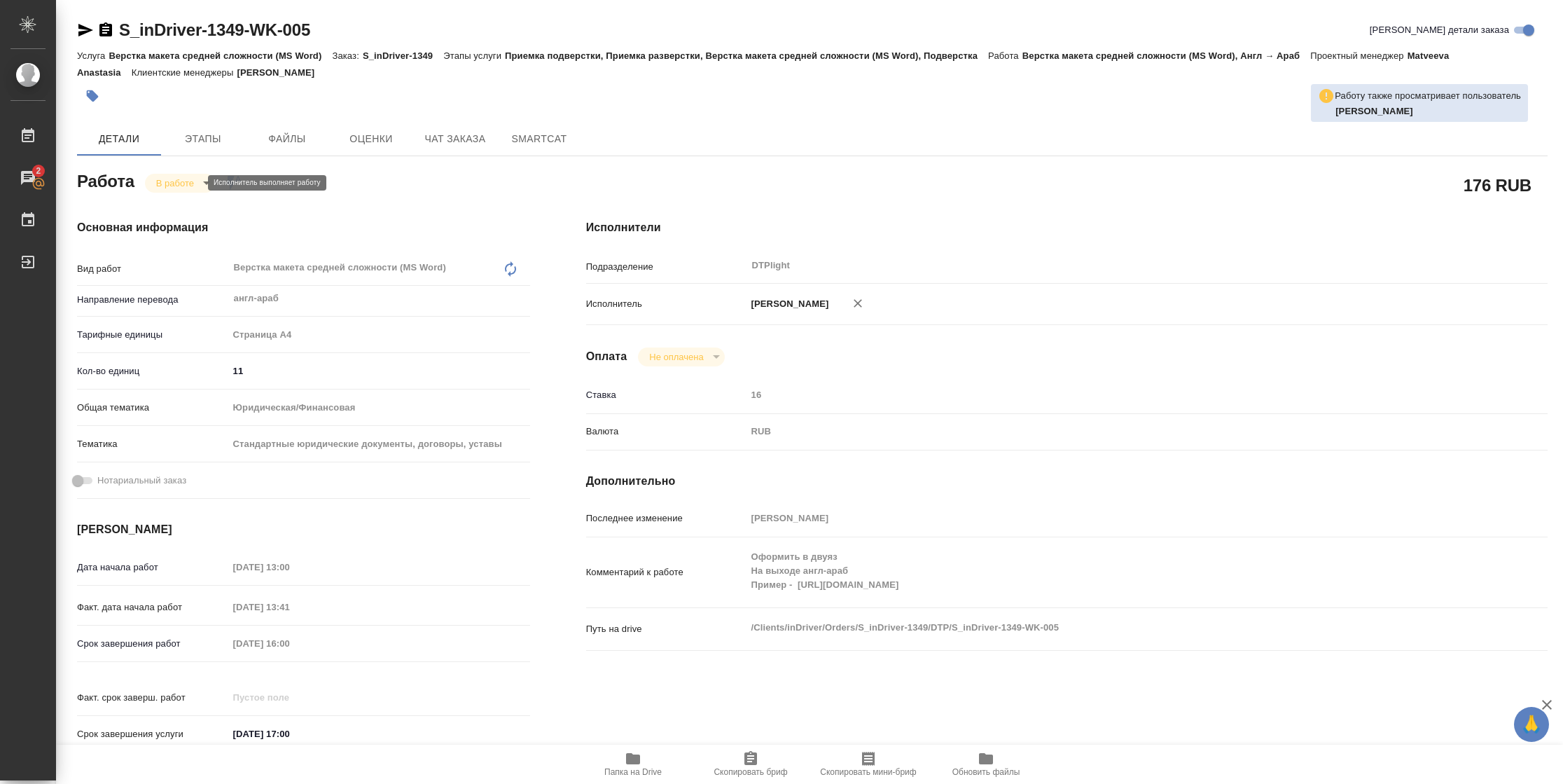
type textarea "x"
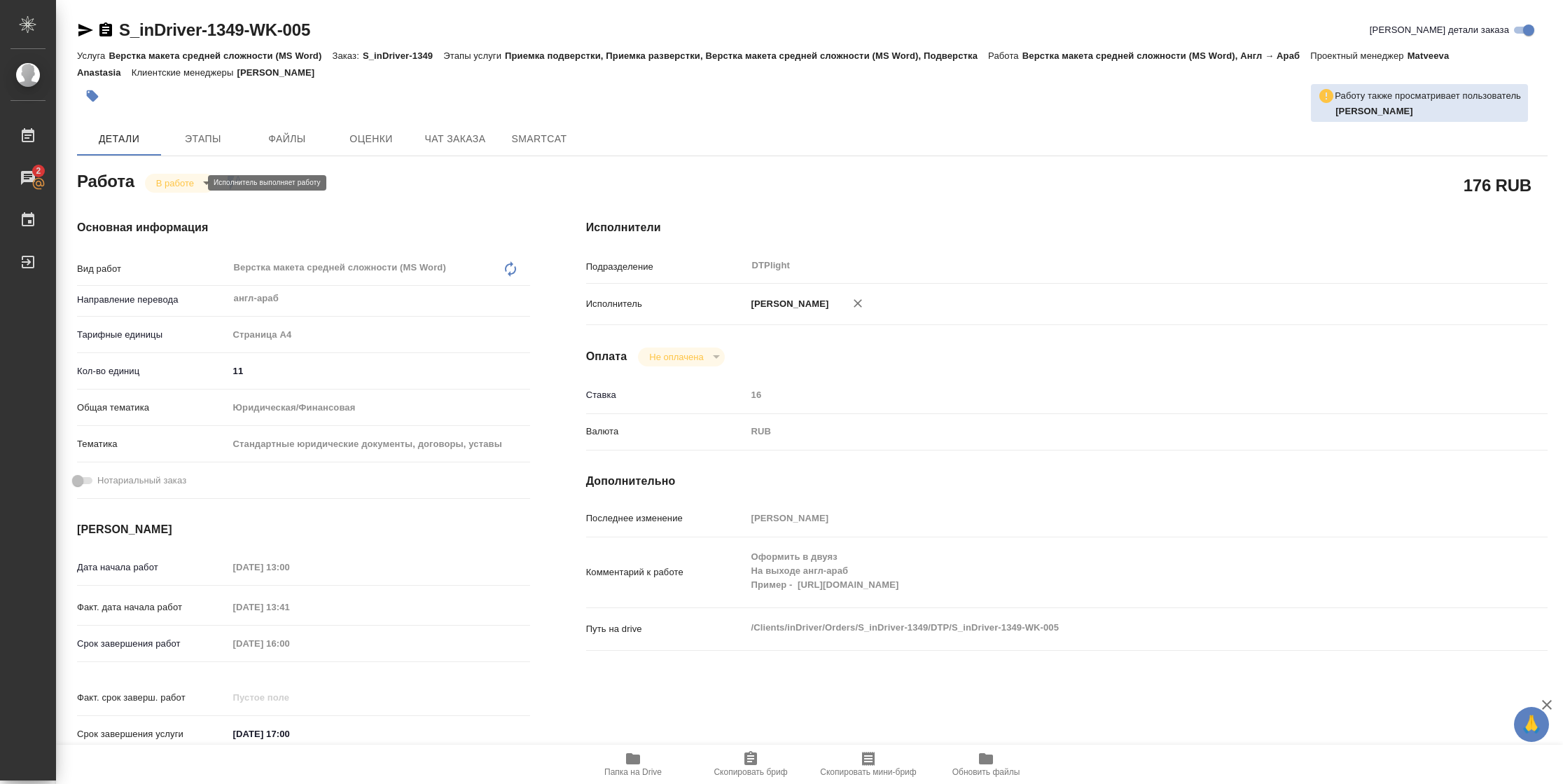
type textarea "x"
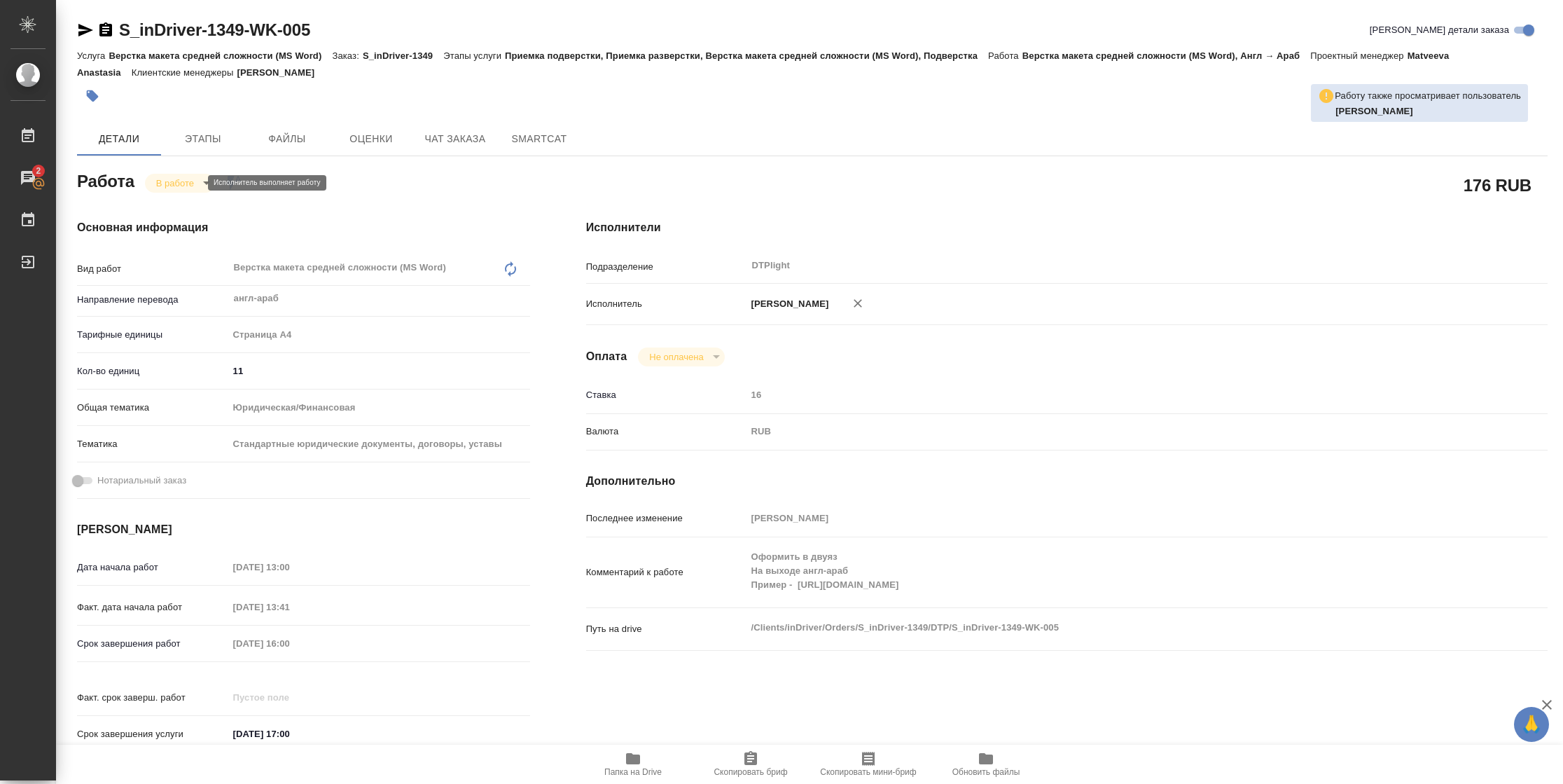
type textarea "x"
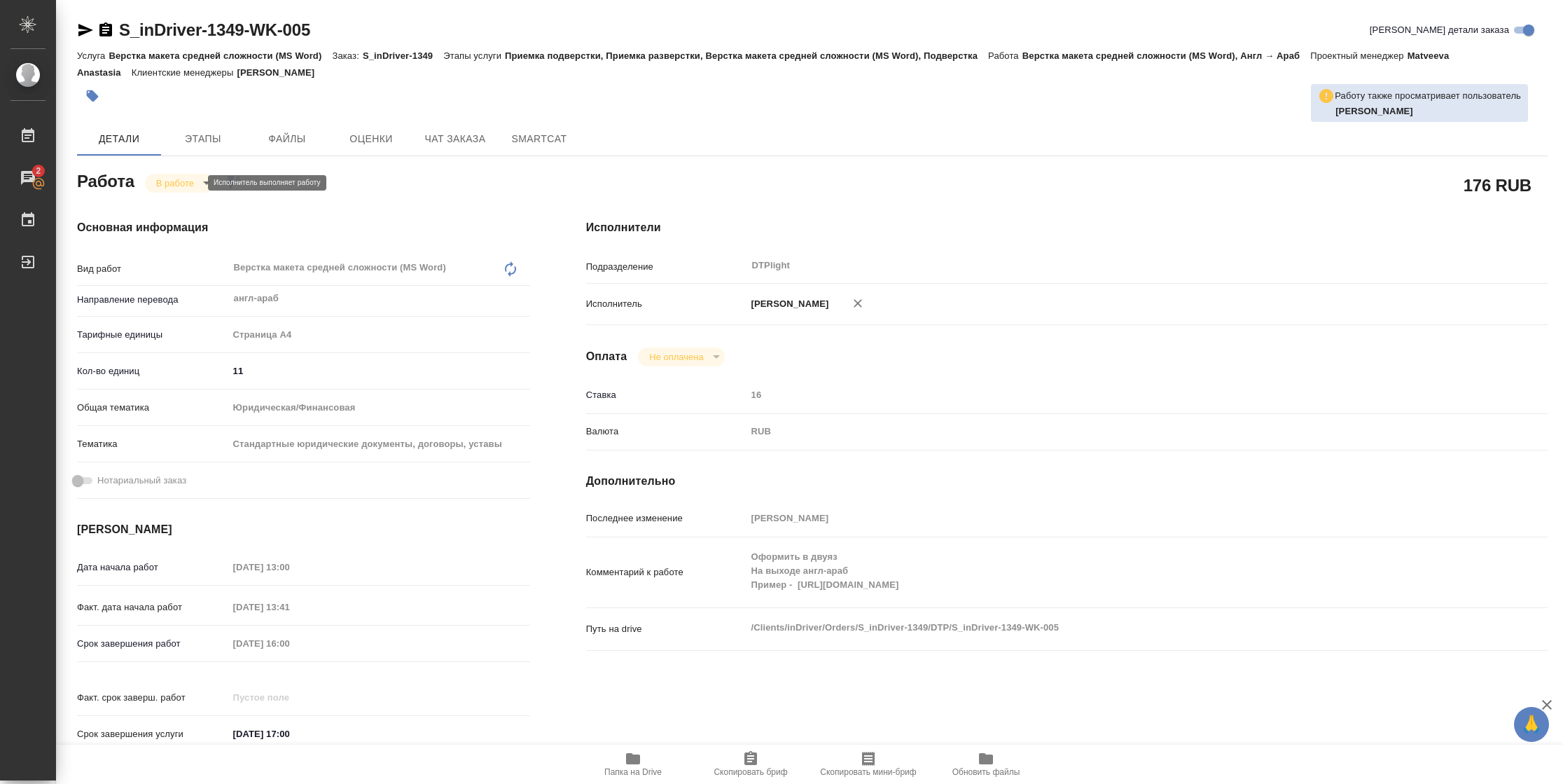
type textarea "x"
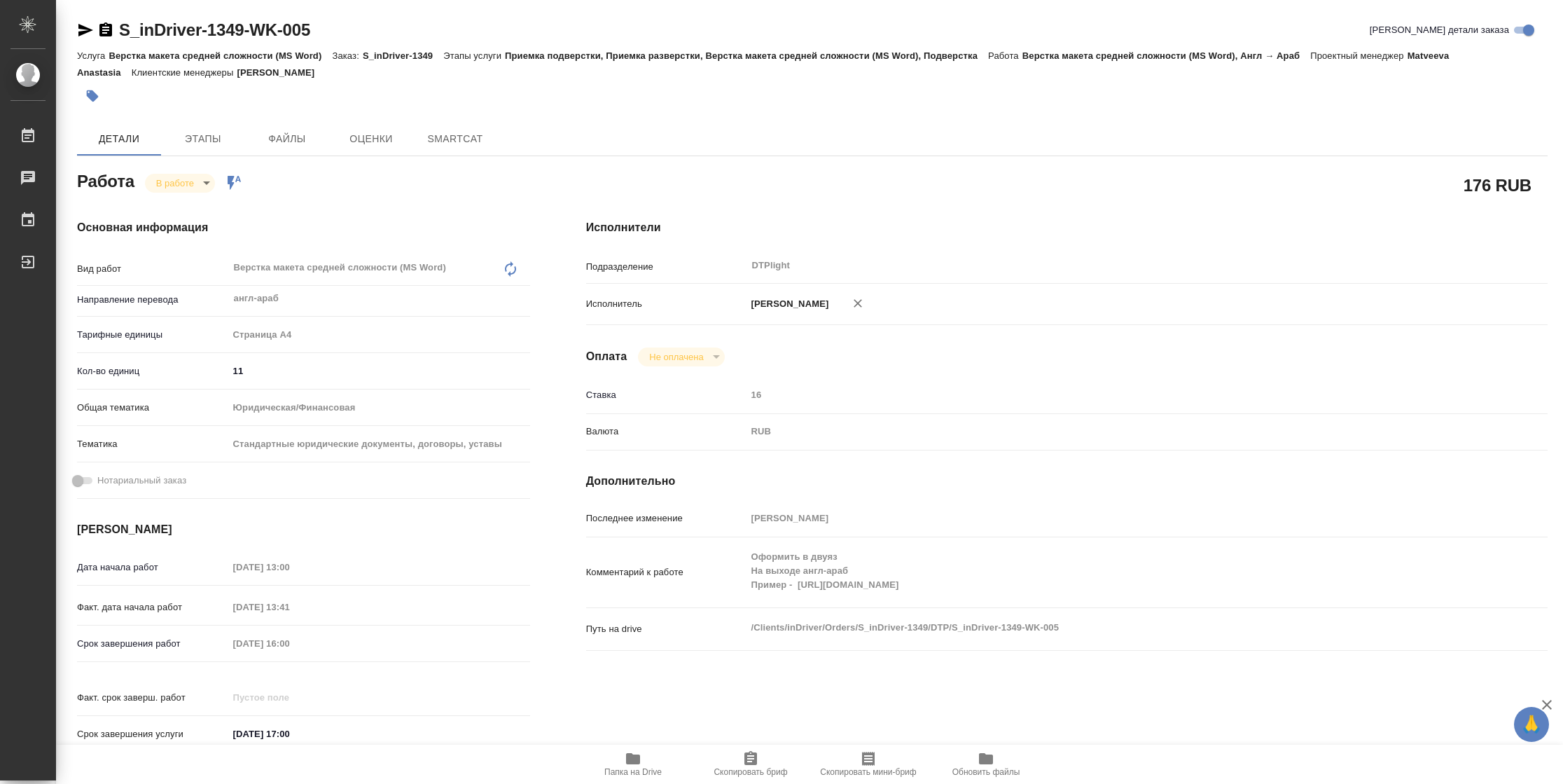
type textarea "x"
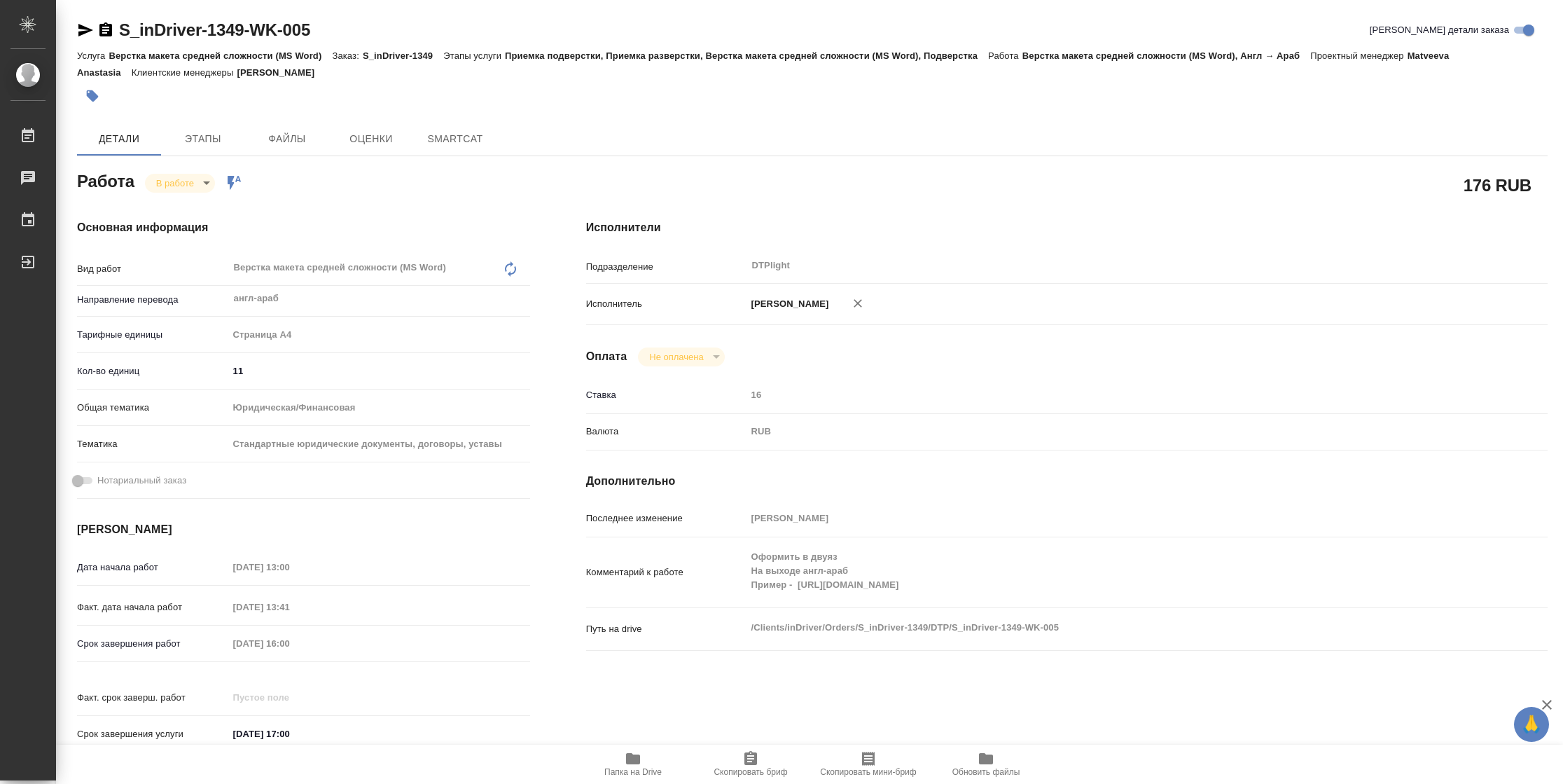
type textarea "x"
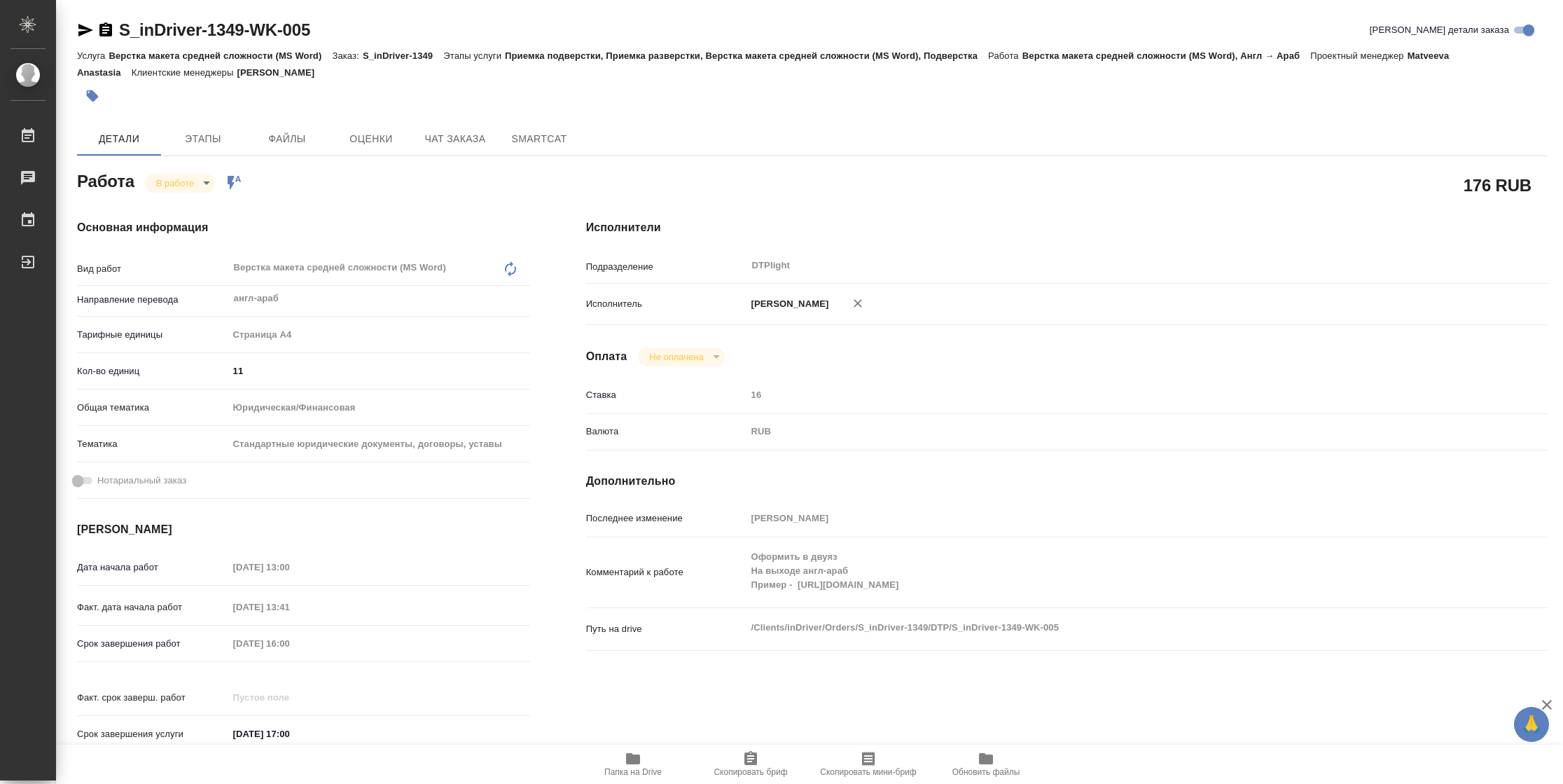
type textarea "x"
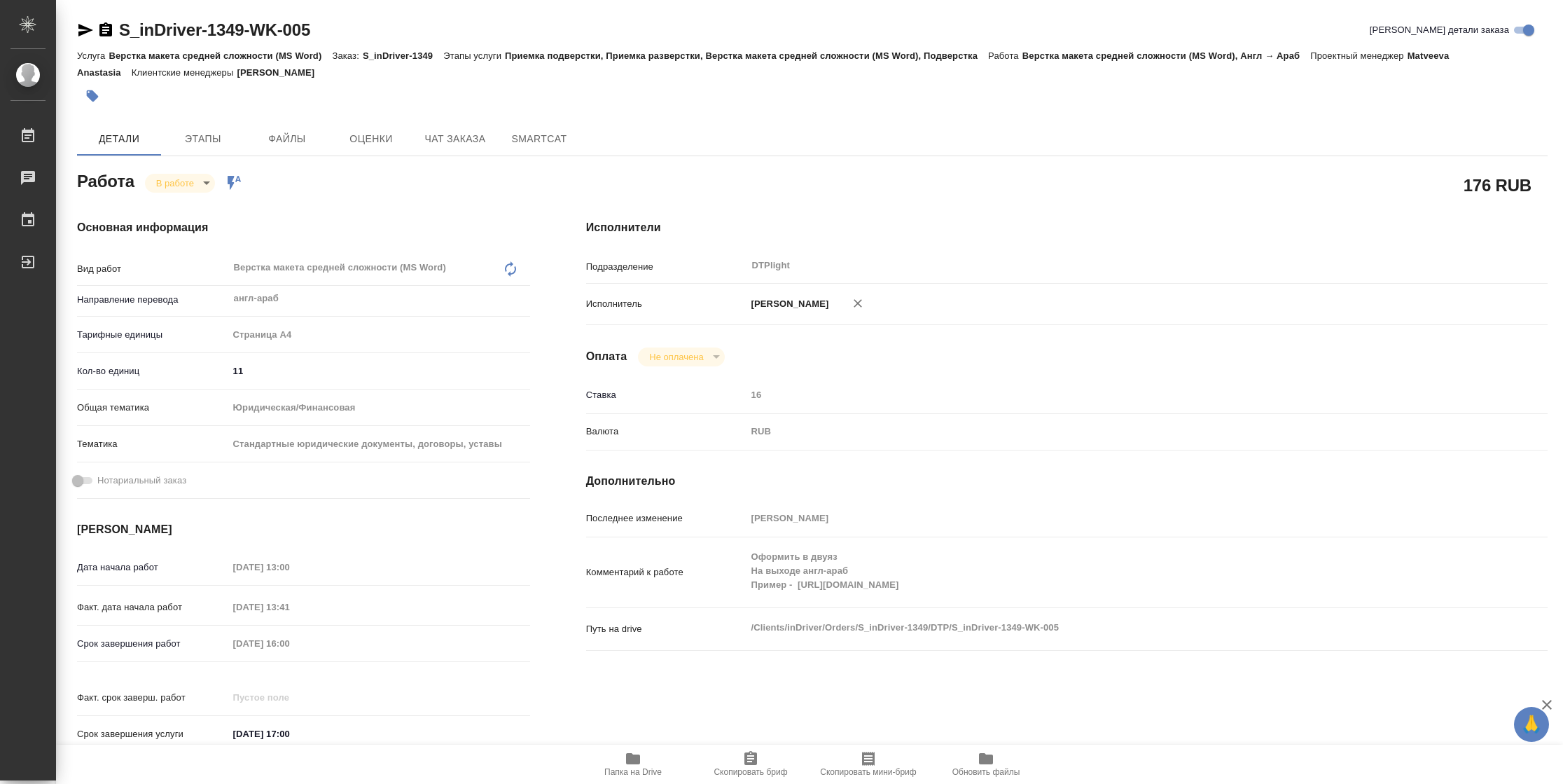
type textarea "x"
click at [658, 764] on span "Папка на Drive" at bounding box center [633, 763] width 100 height 26
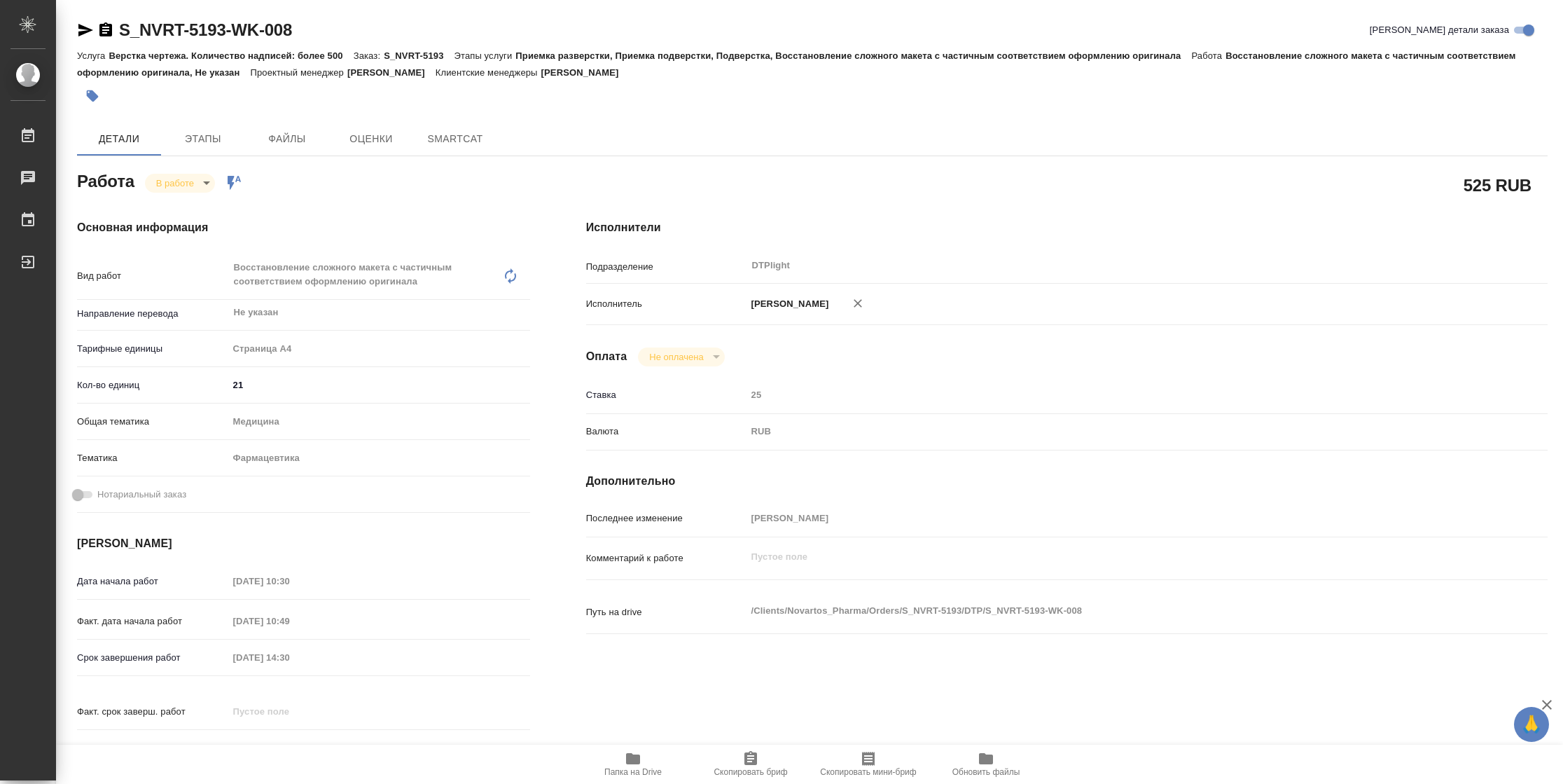
type textarea "x"
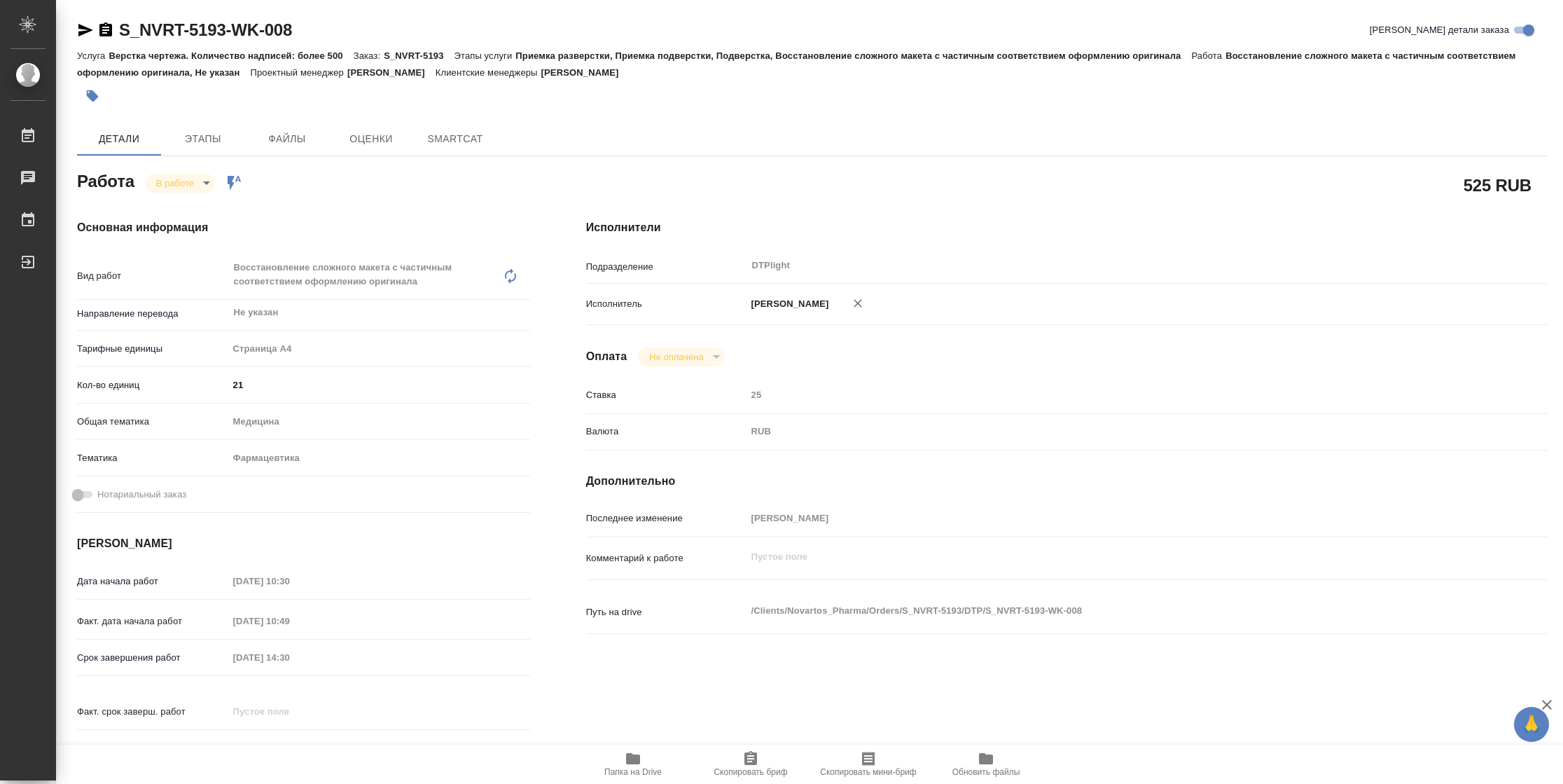
type textarea "x"
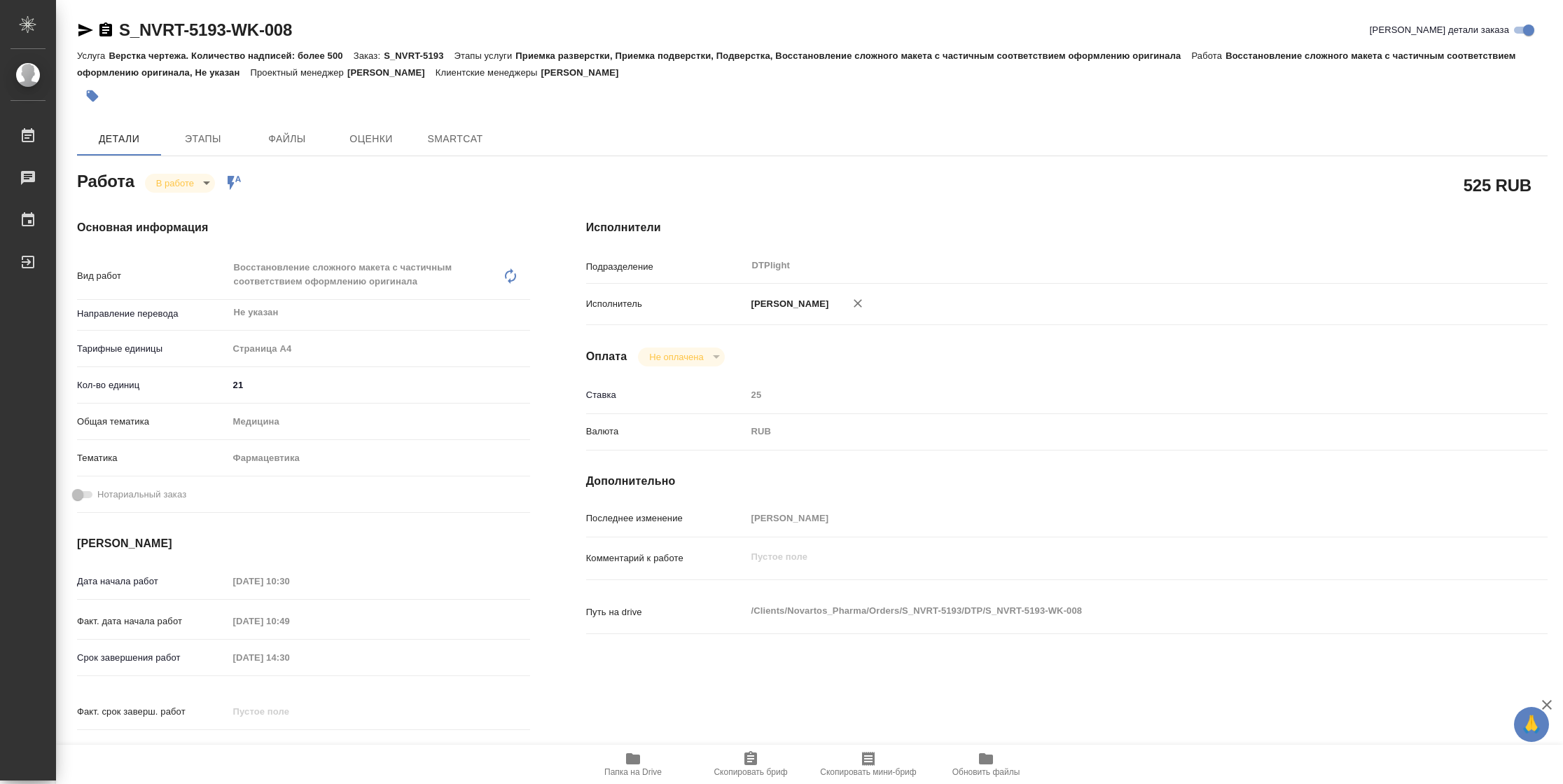
type textarea "x"
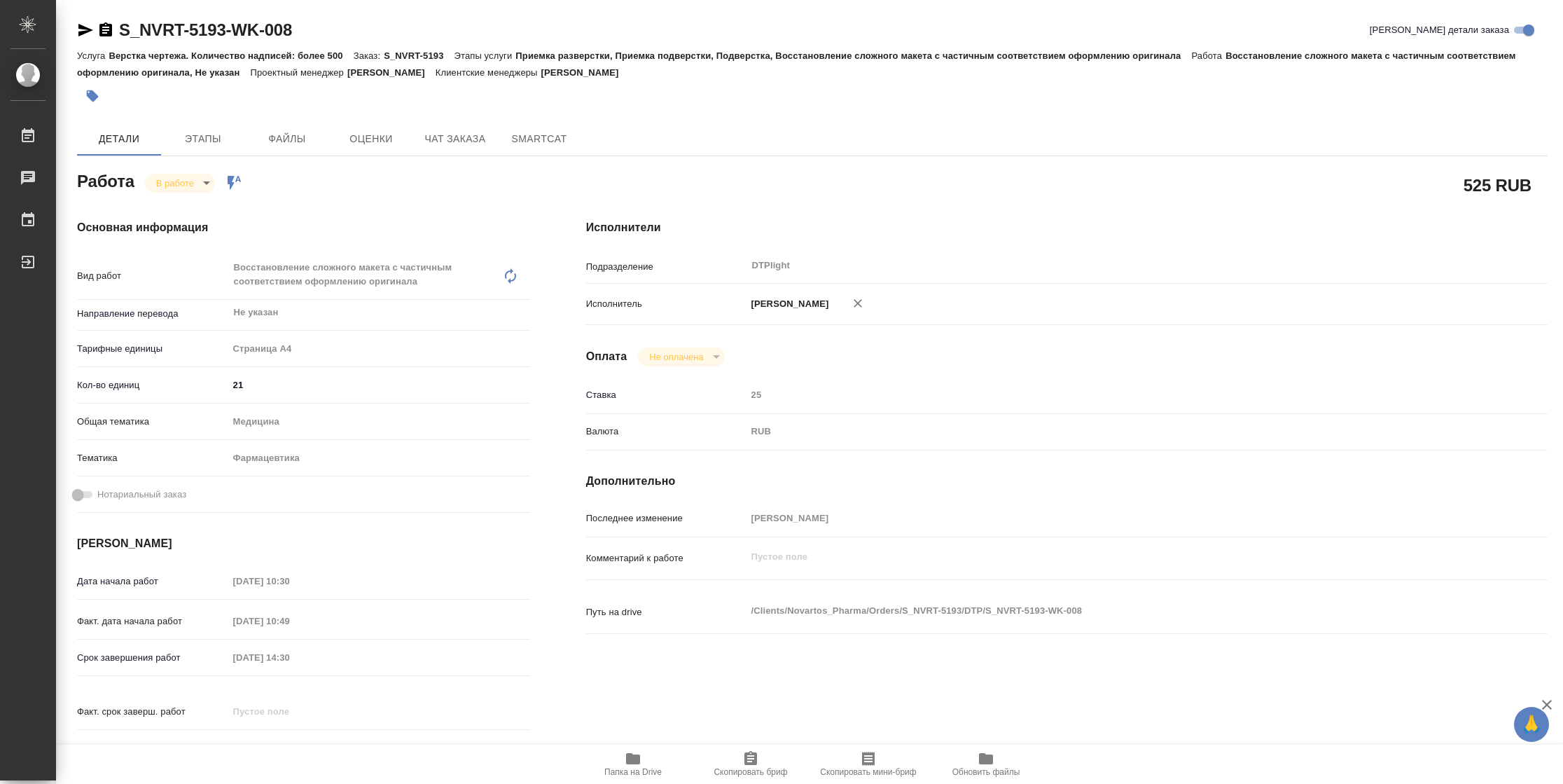
click at [625, 768] on span "Папка на Drive" at bounding box center [633, 772] width 57 height 10
type textarea "x"
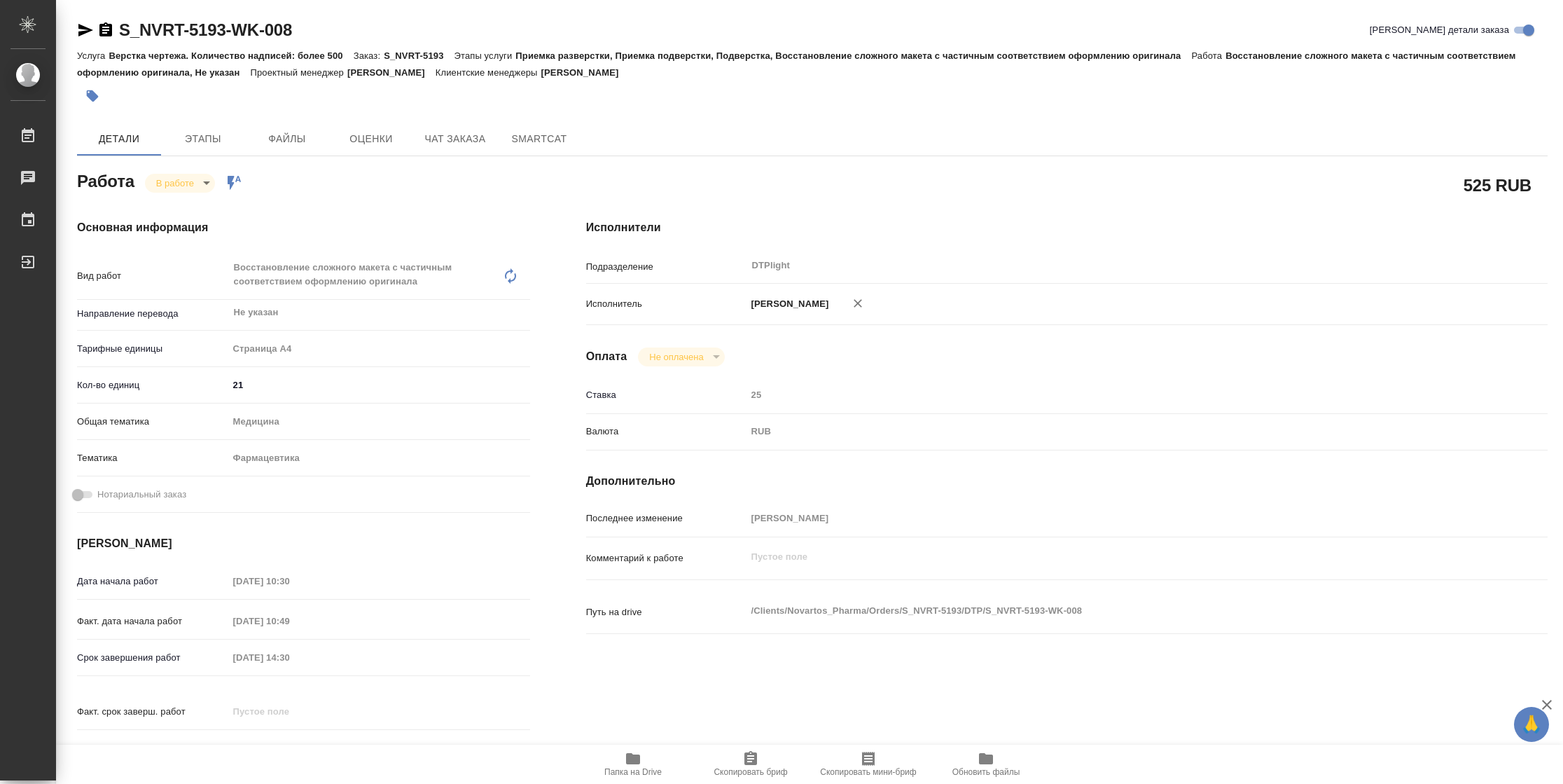
type textarea "x"
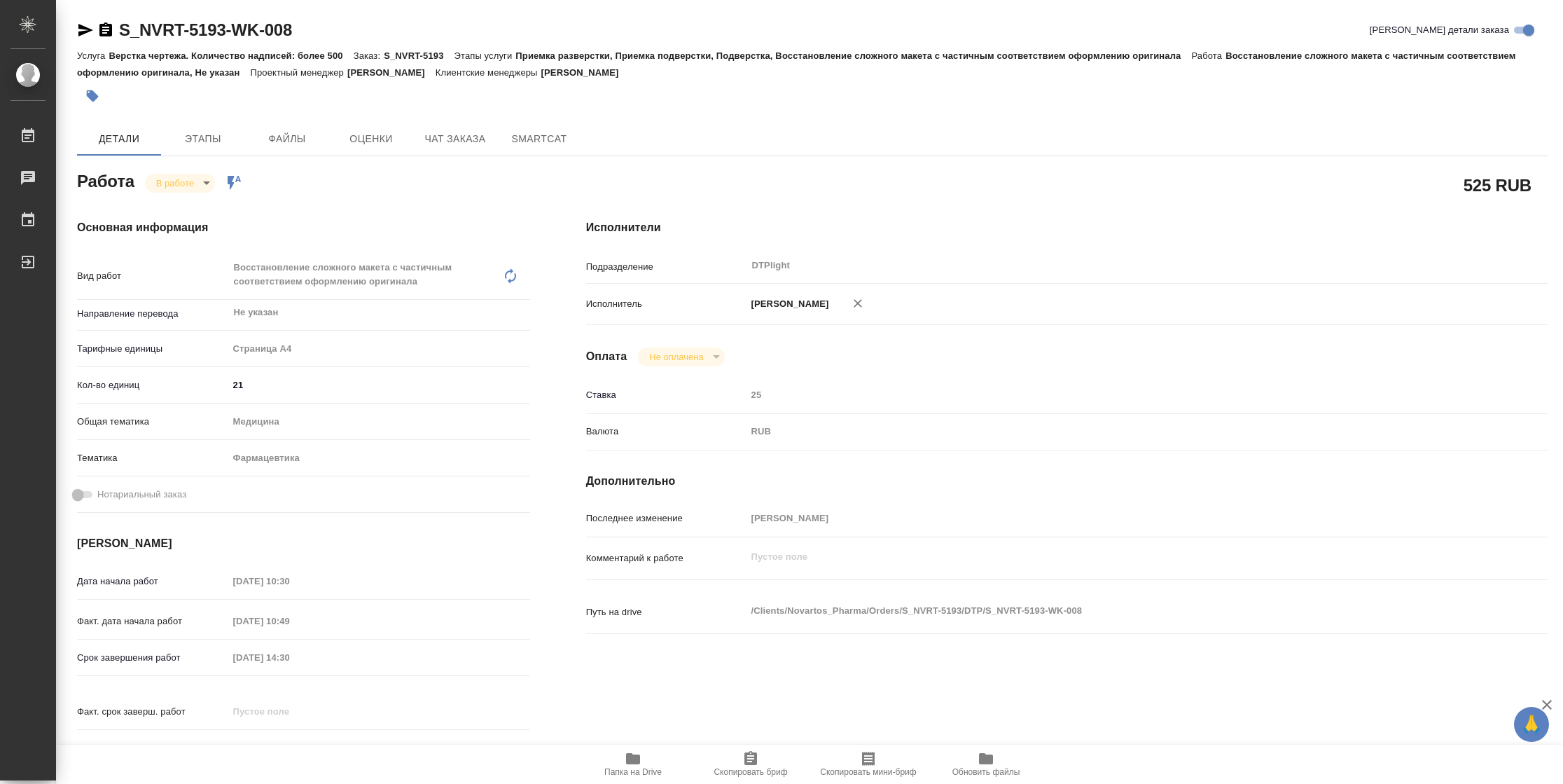
type textarea "x"
click at [617, 773] on span "Папка на Drive" at bounding box center [633, 772] width 57 height 10
click at [192, 180] on body "🙏 .cls-1 fill:#fff; AWATERA Vasilyeva Natalia Работы 2 Чаты График Выйти S_NVRT…" at bounding box center [782, 392] width 1563 height 784
click at [196, 195] on li "Выполнен" at bounding box center [191, 207] width 93 height 24
type textarea "x"
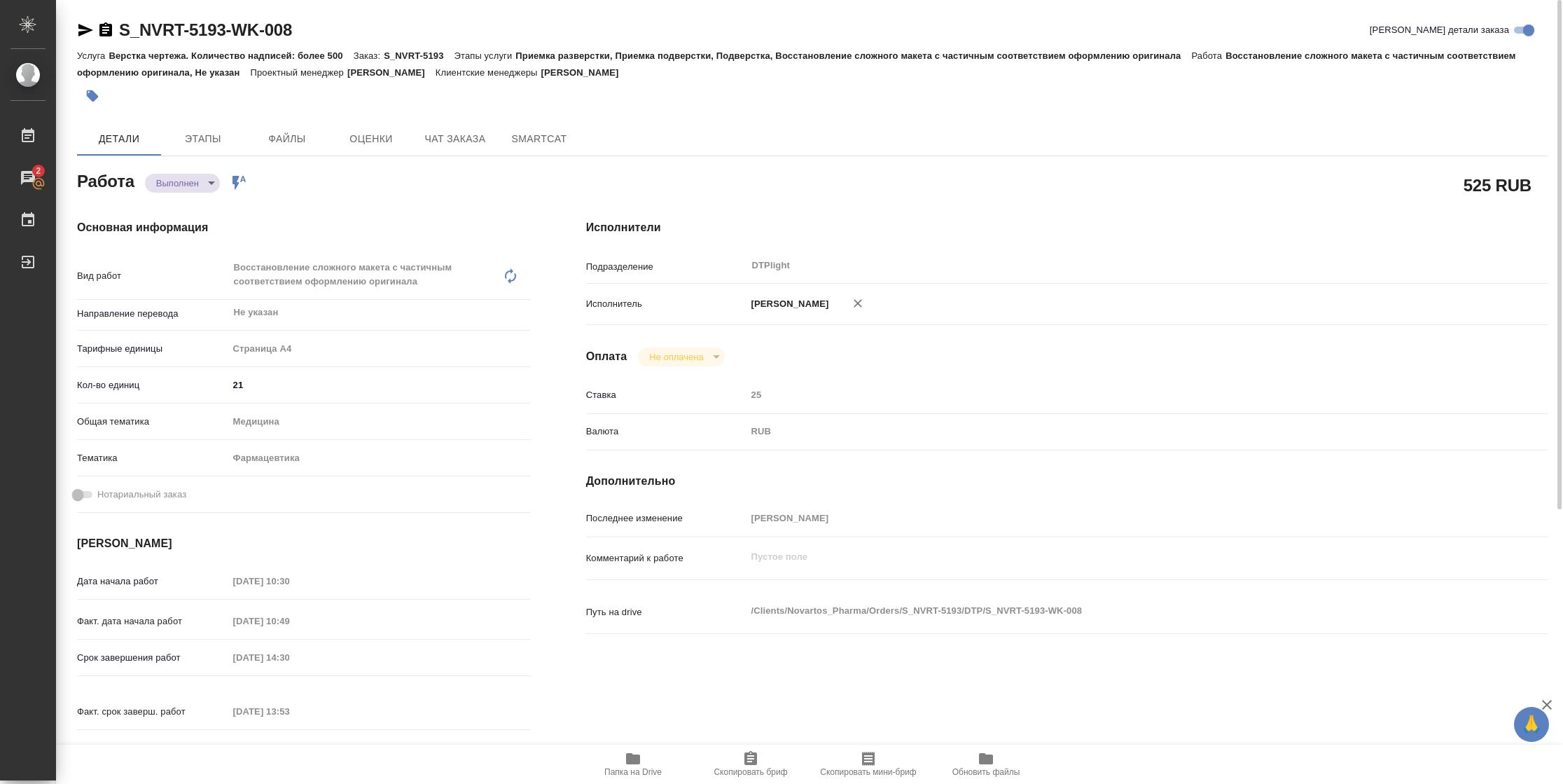
type textarea "x"
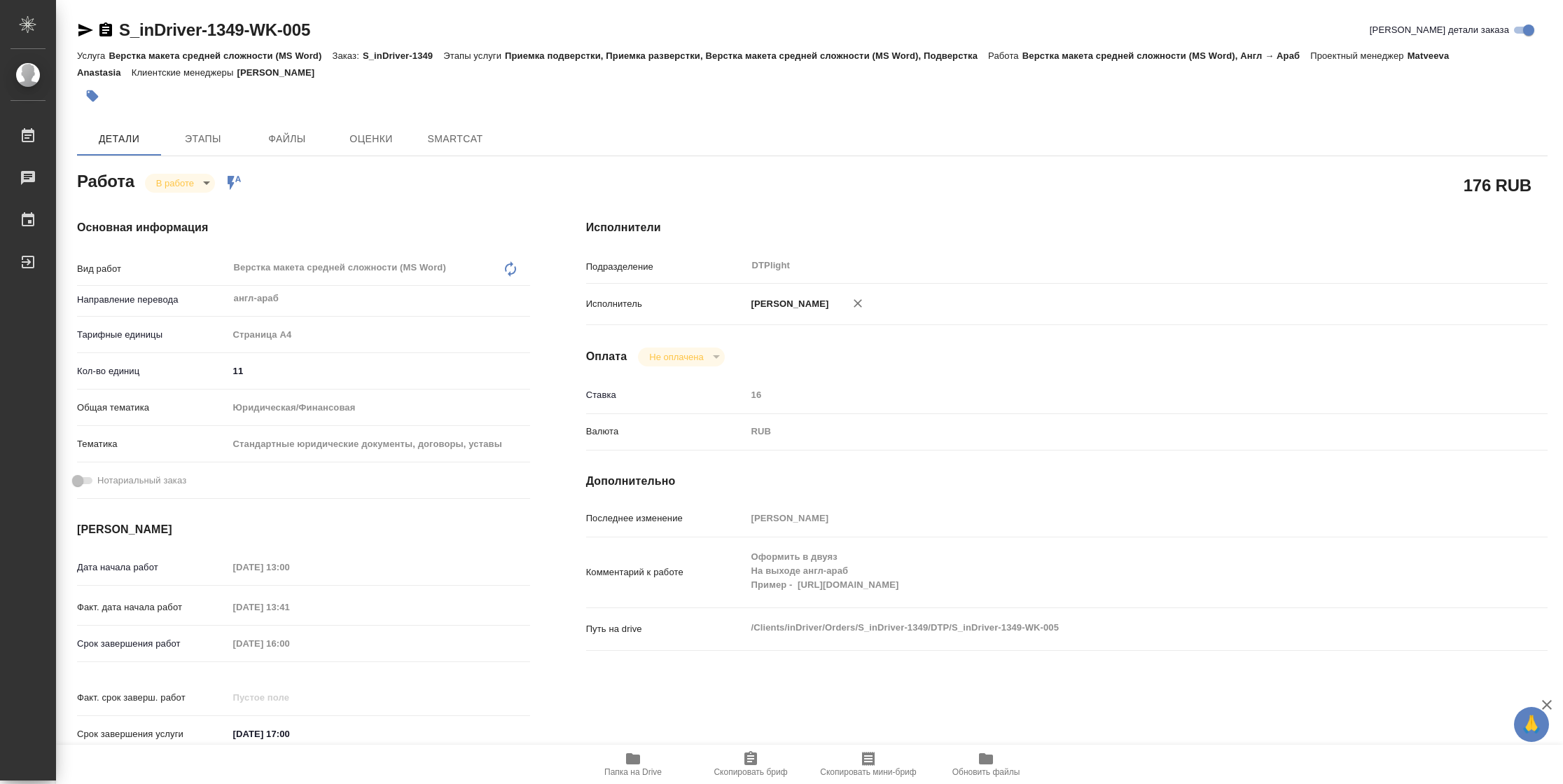
type textarea "x"
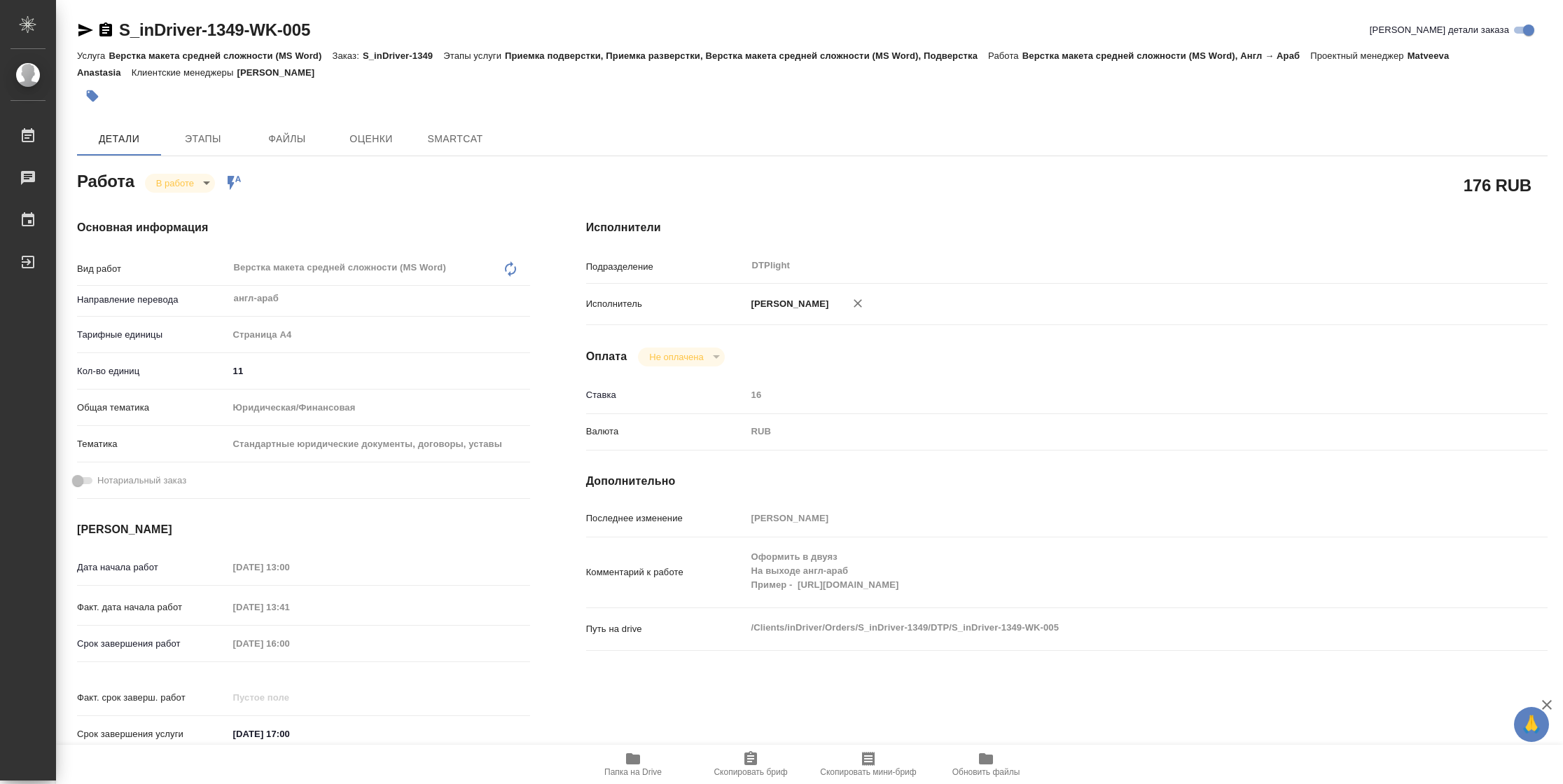
drag, startPoint x: 89, startPoint y: 26, endPoint x: 151, endPoint y: 18, distance: 62.5
click at [89, 26] on icon "button" at bounding box center [86, 31] width 17 height 17
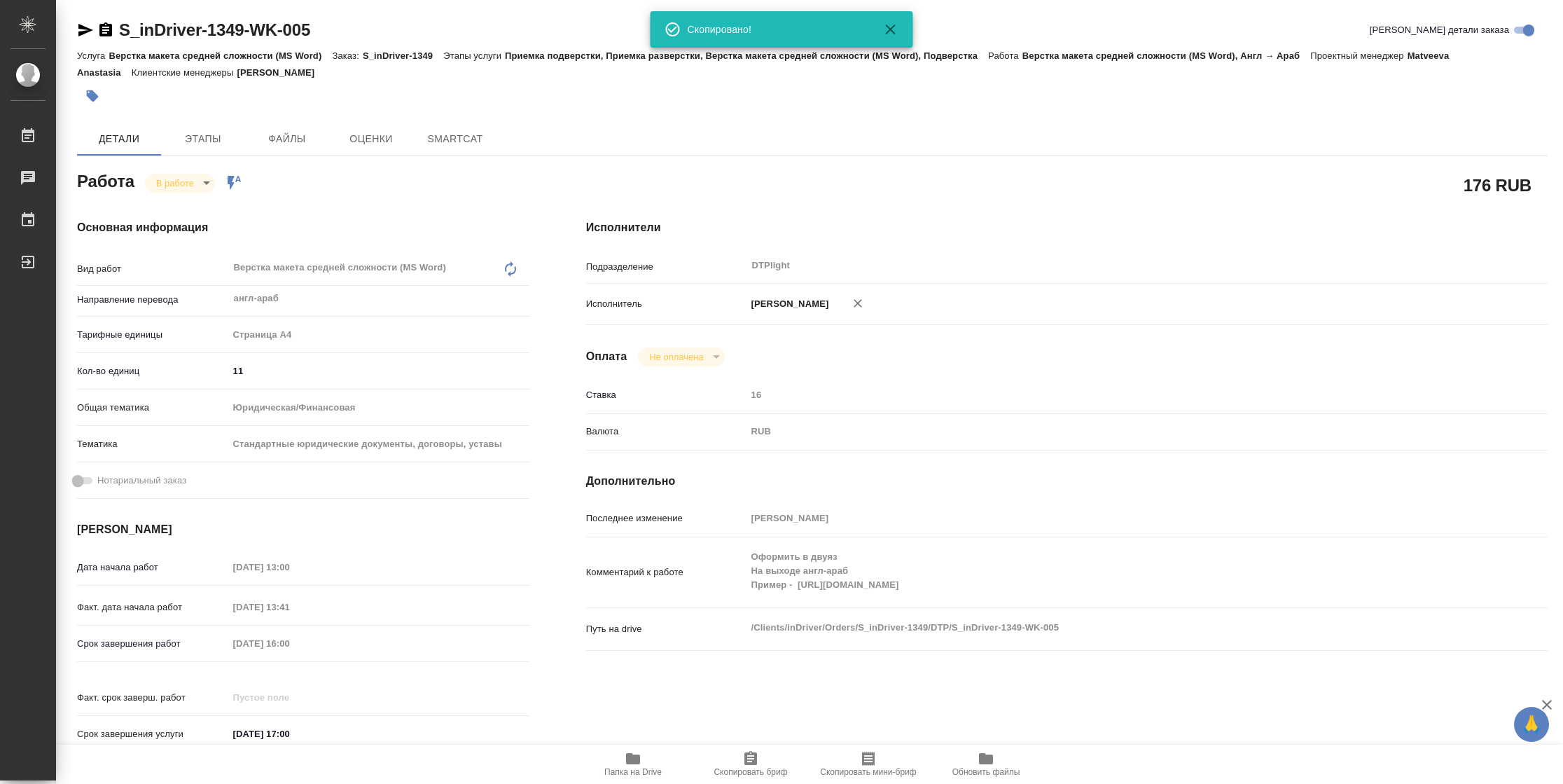
type textarea "x"
